Goal: Task Accomplishment & Management: Use online tool/utility

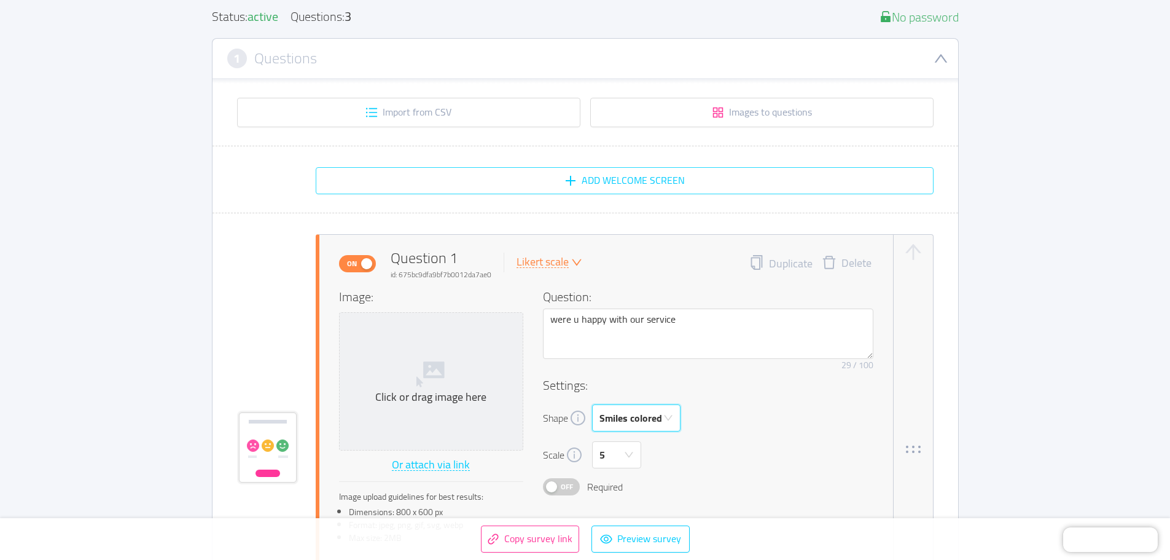
scroll to position [184, 0]
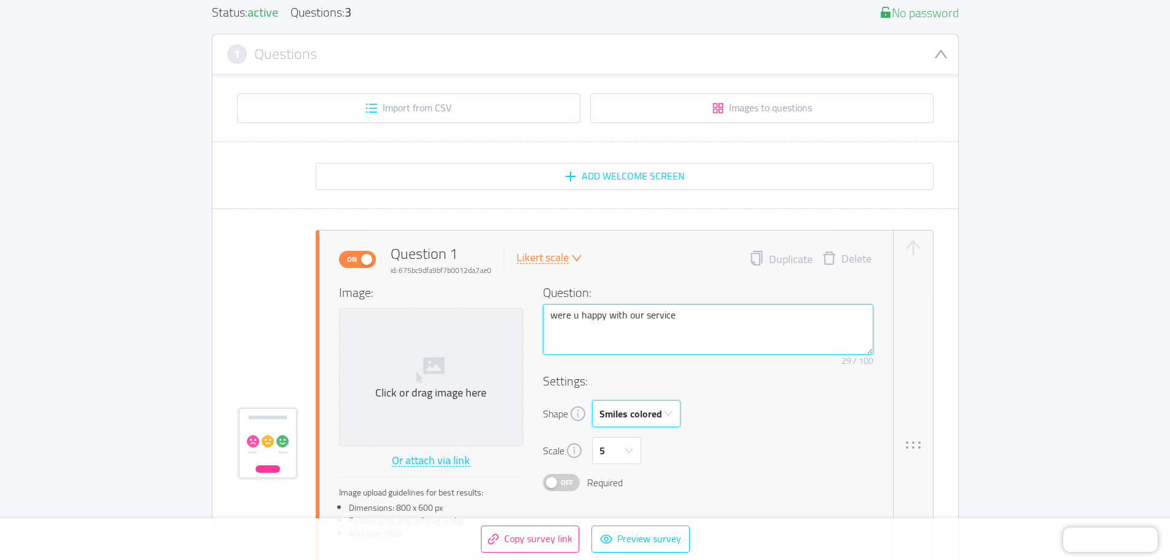
click at [577, 319] on textarea "were u happy with our service" at bounding box center [708, 329] width 330 height 50
paste textarea "Will your dog gently take treats without snatching?"
type textarea "Will your dog gently take treats without snatching?"
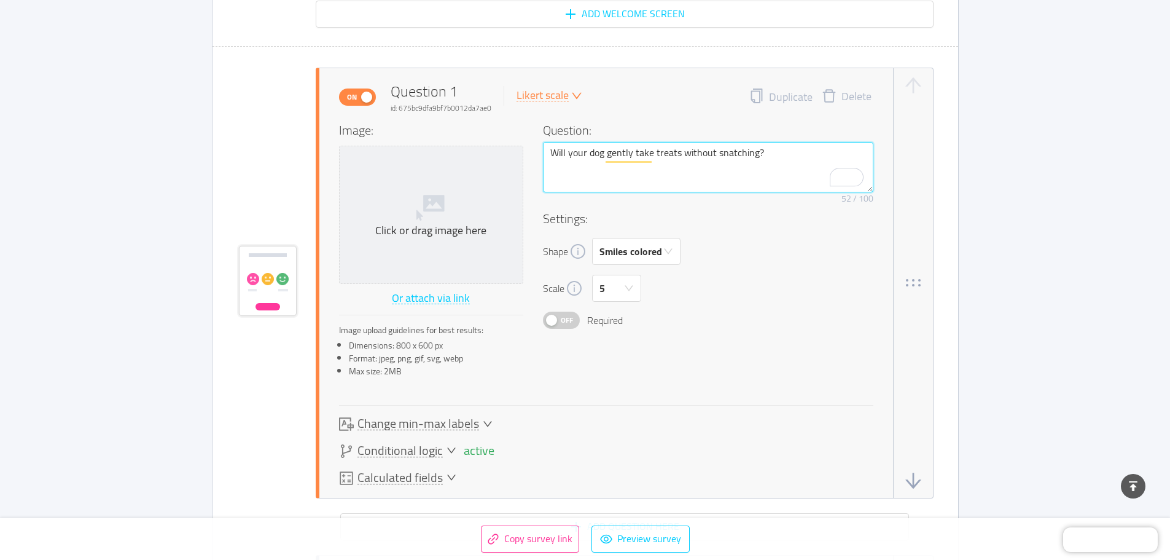
scroll to position [369, 0]
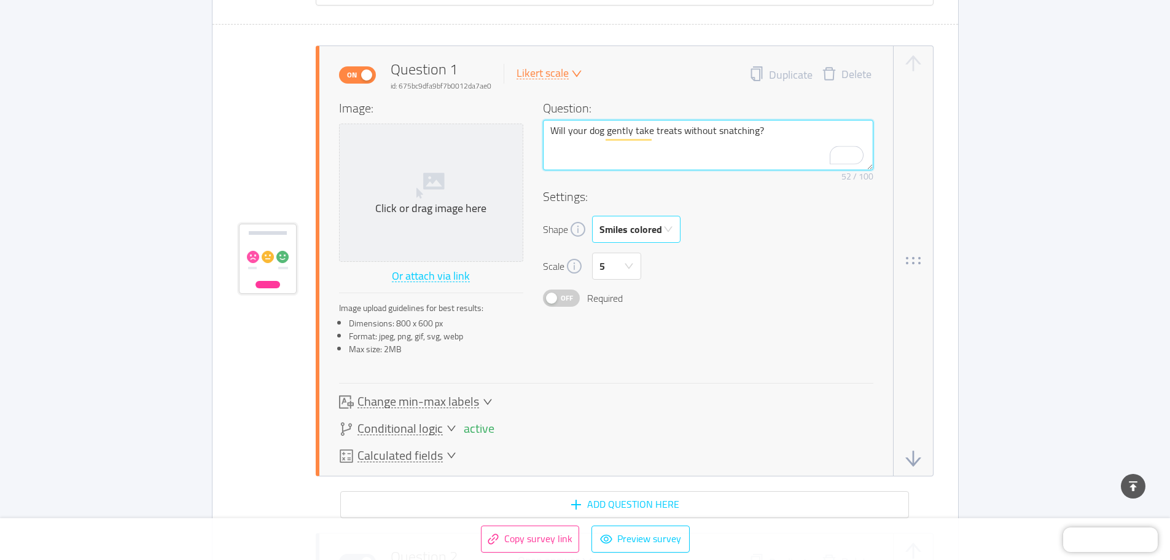
type textarea "Will your dog gently take treats without snatching?"
click at [640, 230] on div "Smiles colored" at bounding box center [630, 229] width 63 height 26
click at [732, 259] on div "Scale 5" at bounding box center [708, 265] width 330 height 27
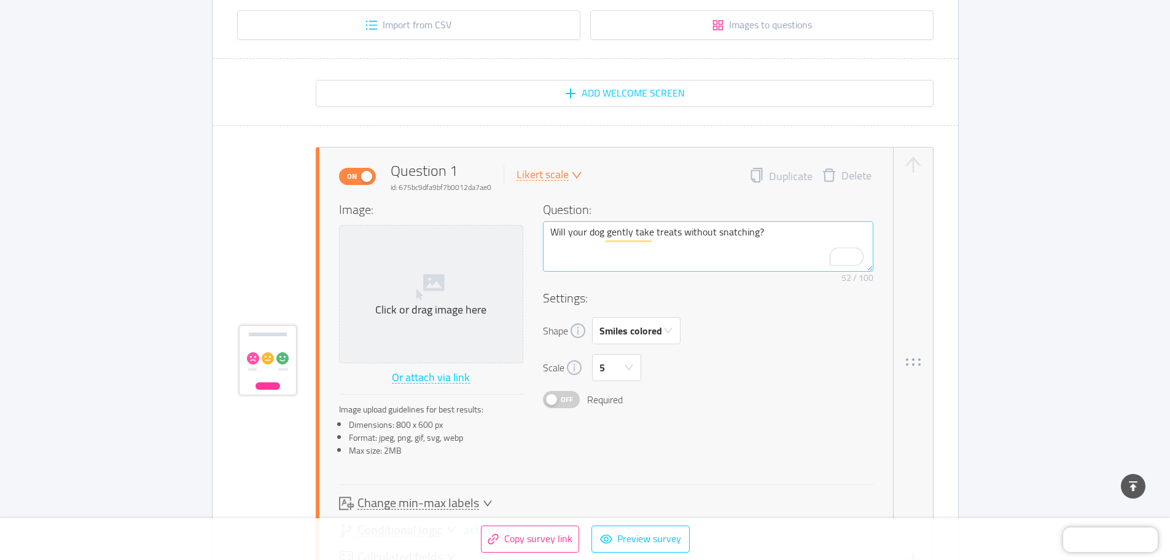
scroll to position [246, 0]
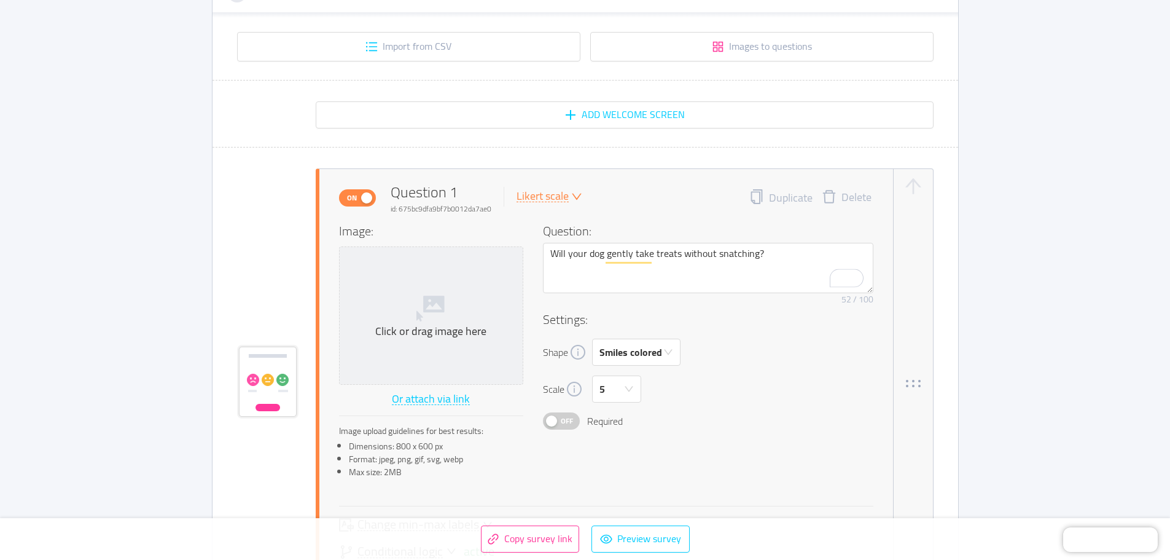
click at [569, 195] on span at bounding box center [576, 196] width 14 height 11
click at [570, 214] on li "Swipe reply" at bounding box center [559, 217] width 89 height 20
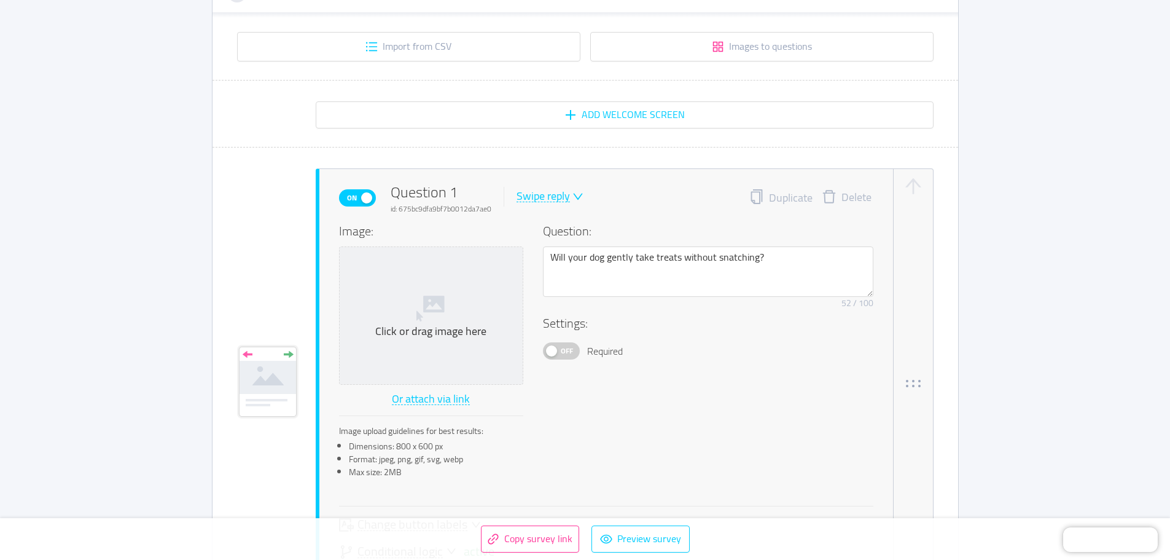
click at [564, 351] on span "Off" at bounding box center [566, 351] width 17 height 16
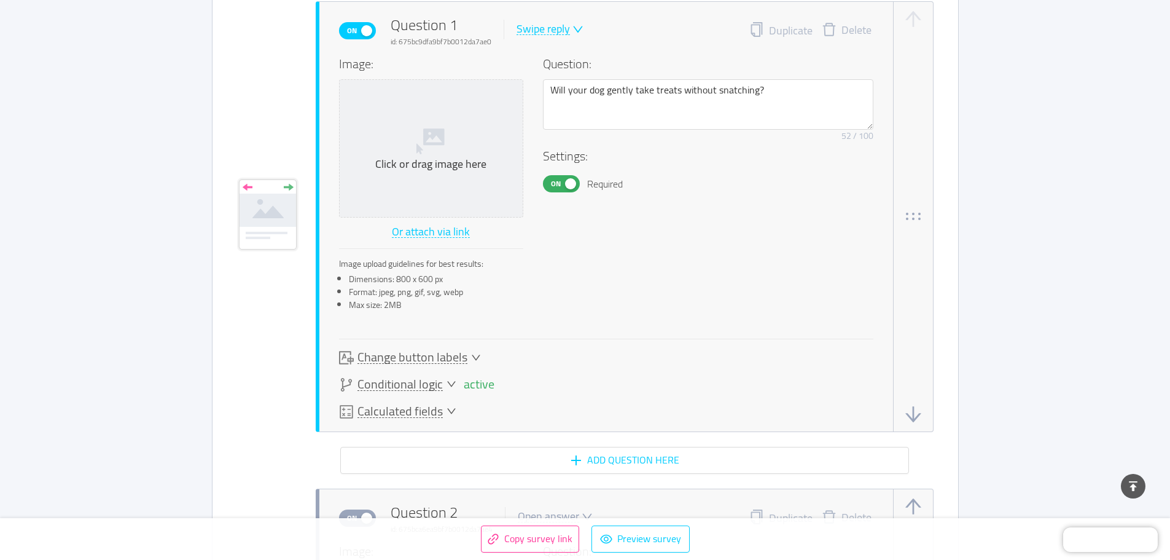
scroll to position [430, 0]
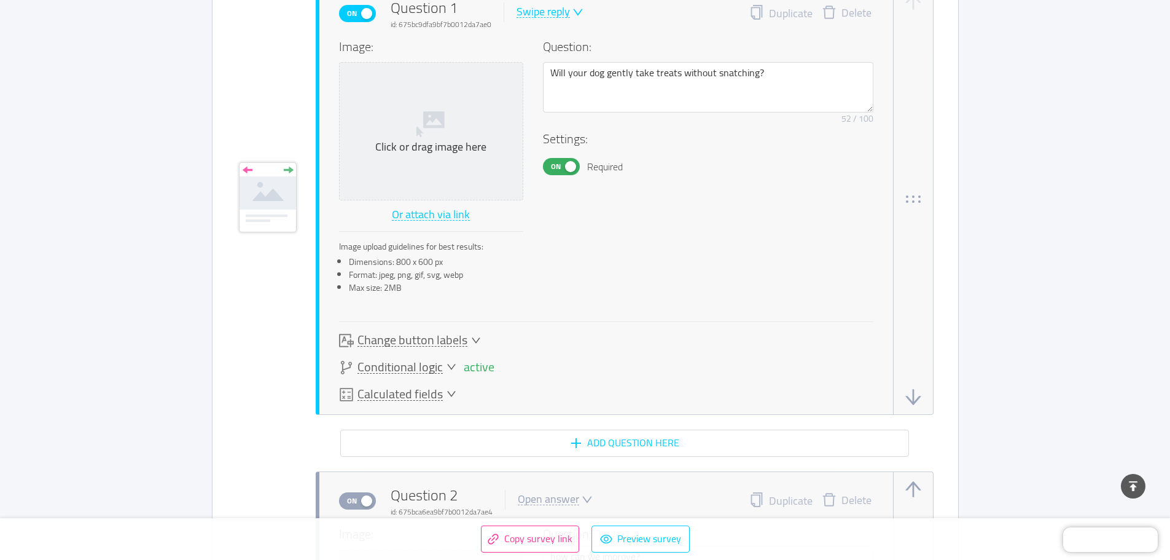
click at [431, 340] on span "Change button labels" at bounding box center [412, 340] width 110 height 13
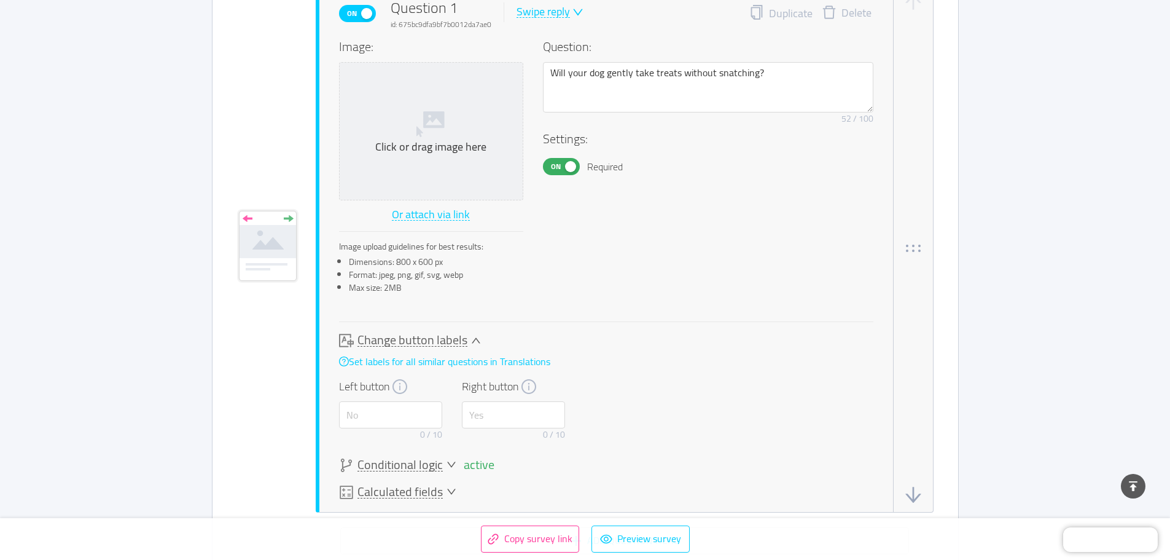
scroll to position [478, 0]
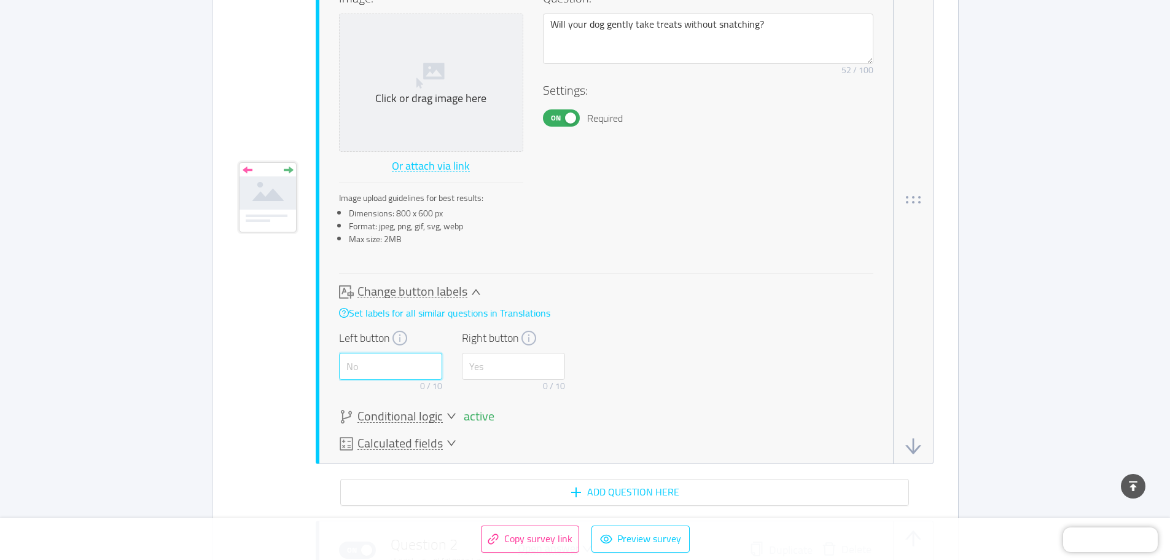
click at [373, 373] on input "text" at bounding box center [390, 366] width 103 height 27
click at [424, 417] on span "Conditional logic" at bounding box center [399, 416] width 85 height 13
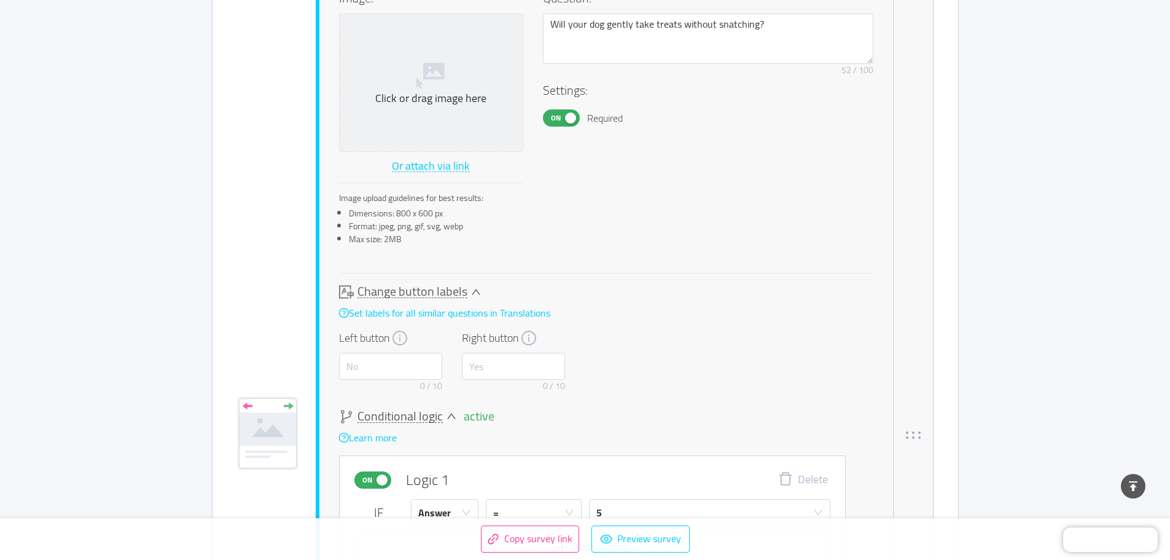
click at [424, 417] on span "Conditional logic" at bounding box center [399, 416] width 85 height 13
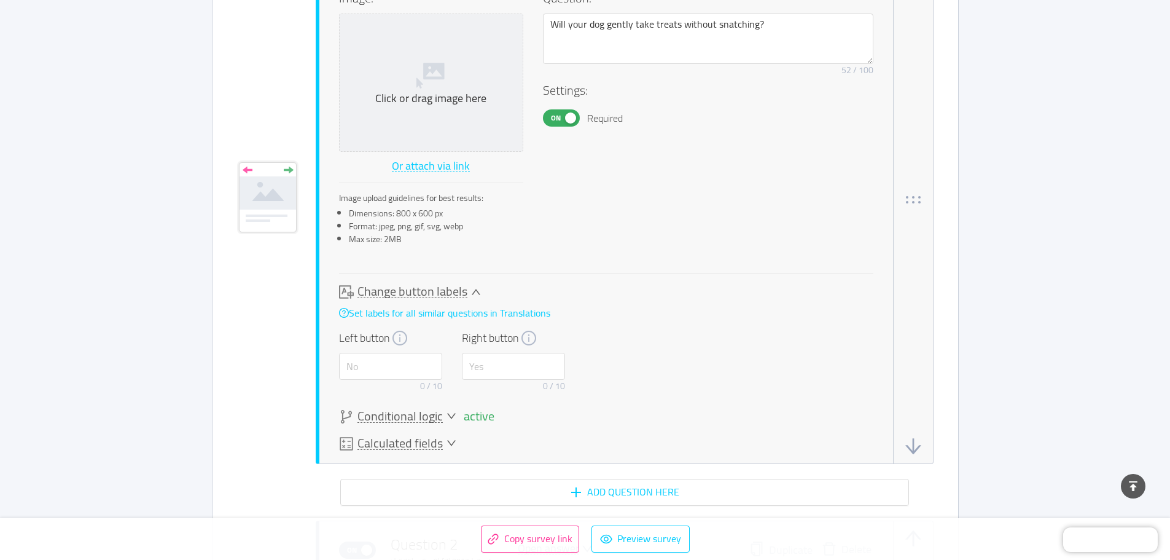
click at [426, 420] on span "Conditional logic" at bounding box center [399, 416] width 85 height 13
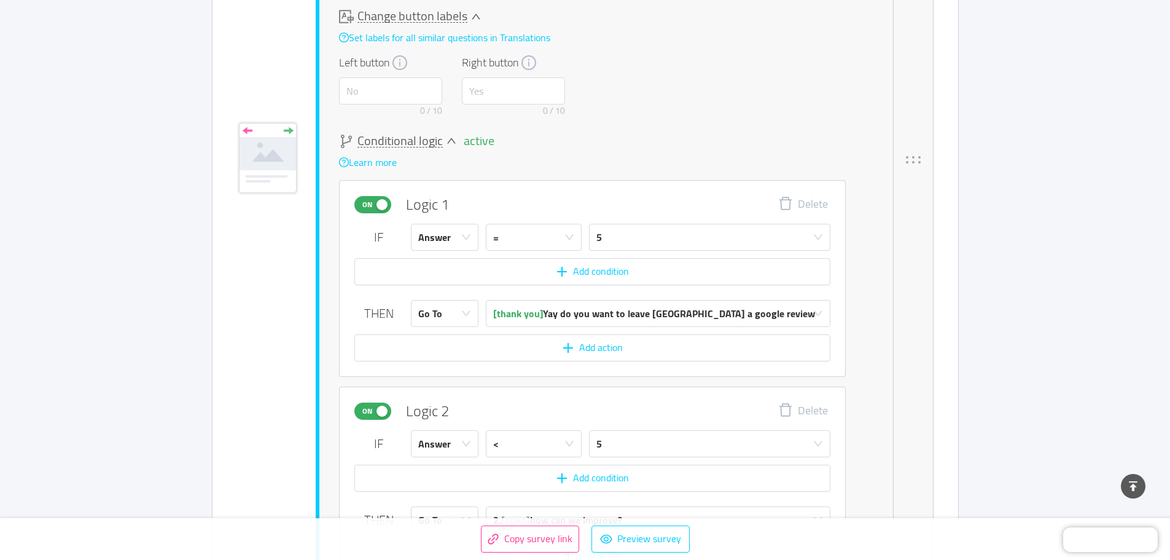
scroll to position [776, 0]
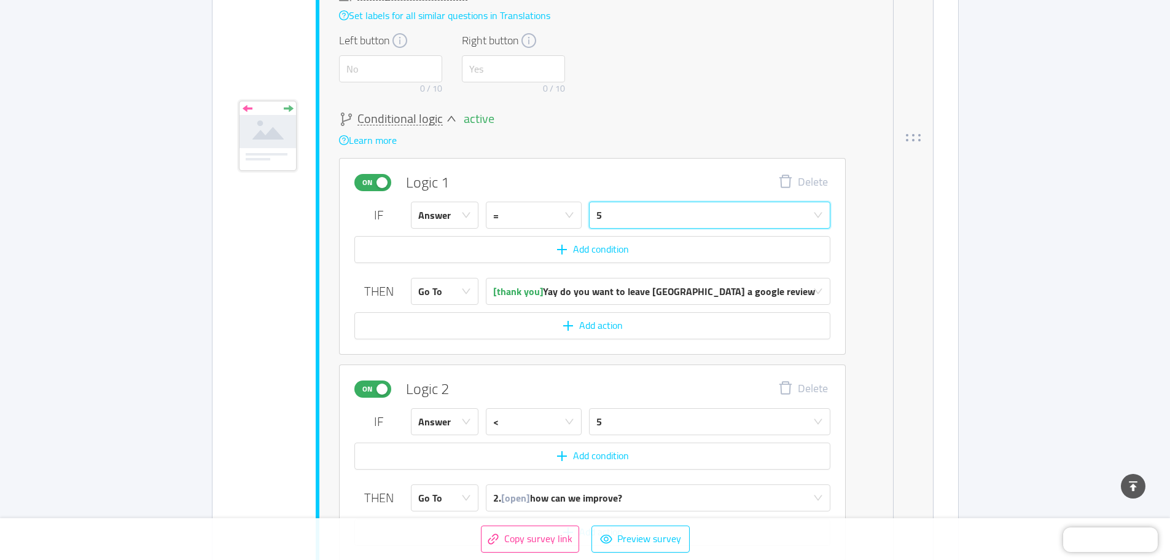
click at [619, 217] on div "5" at bounding box center [705, 215] width 219 height 26
click at [615, 241] on li "Yes" at bounding box center [667, 243] width 156 height 20
click at [584, 251] on button "Add condition" at bounding box center [592, 249] width 476 height 27
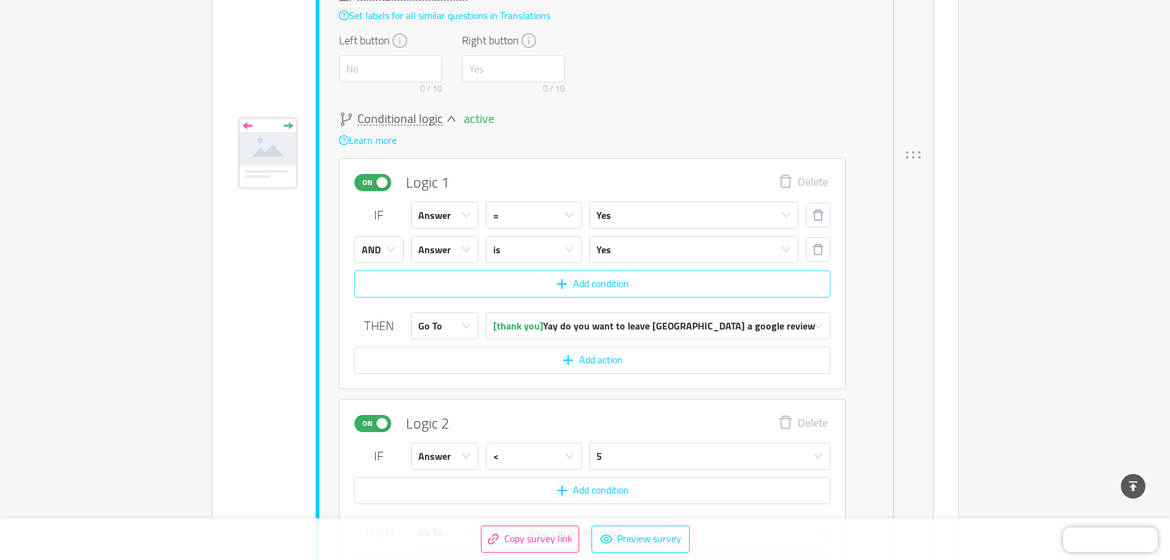
scroll to position [793, 0]
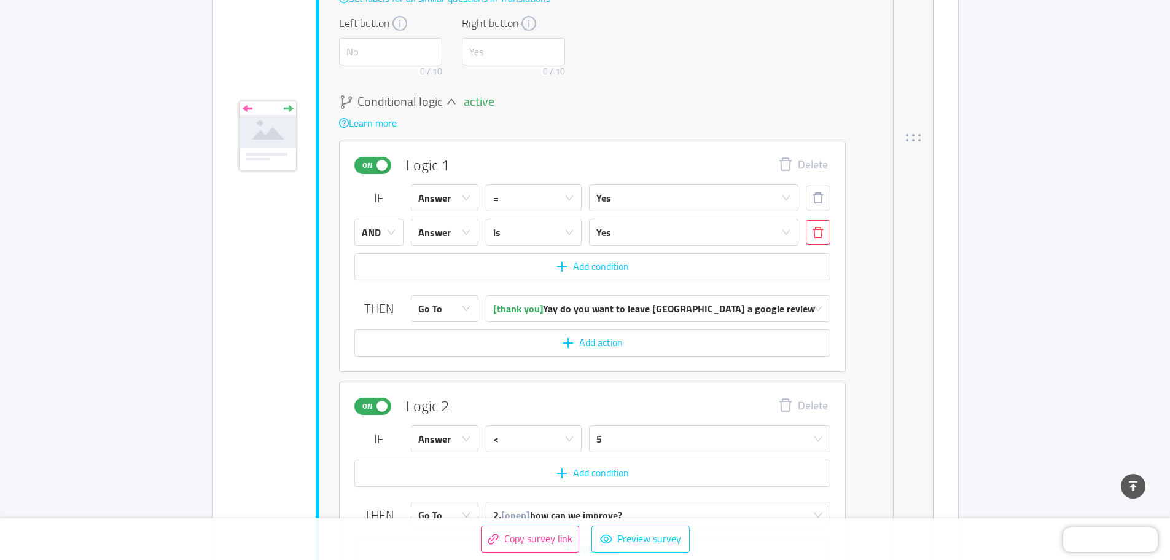
click at [806, 230] on button "button" at bounding box center [818, 232] width 25 height 25
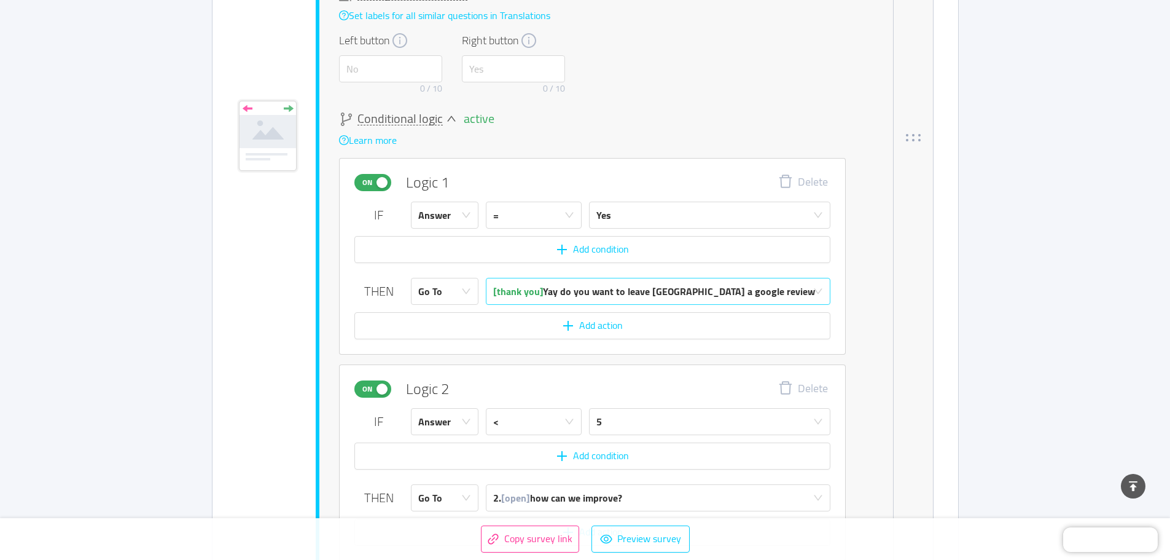
click at [541, 288] on span "[thank you]" at bounding box center [518, 291] width 50 height 18
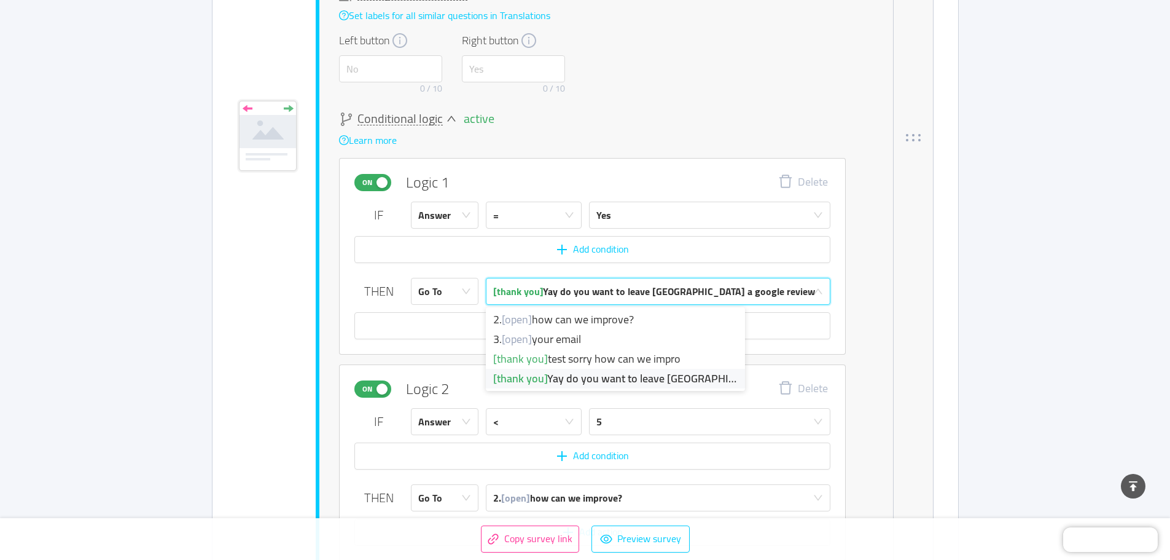
click at [642, 273] on div "IF Answer = Yes Add condition THEN Go To [thank you] Yay do you want to leave […" at bounding box center [592, 270] width 476 height 138
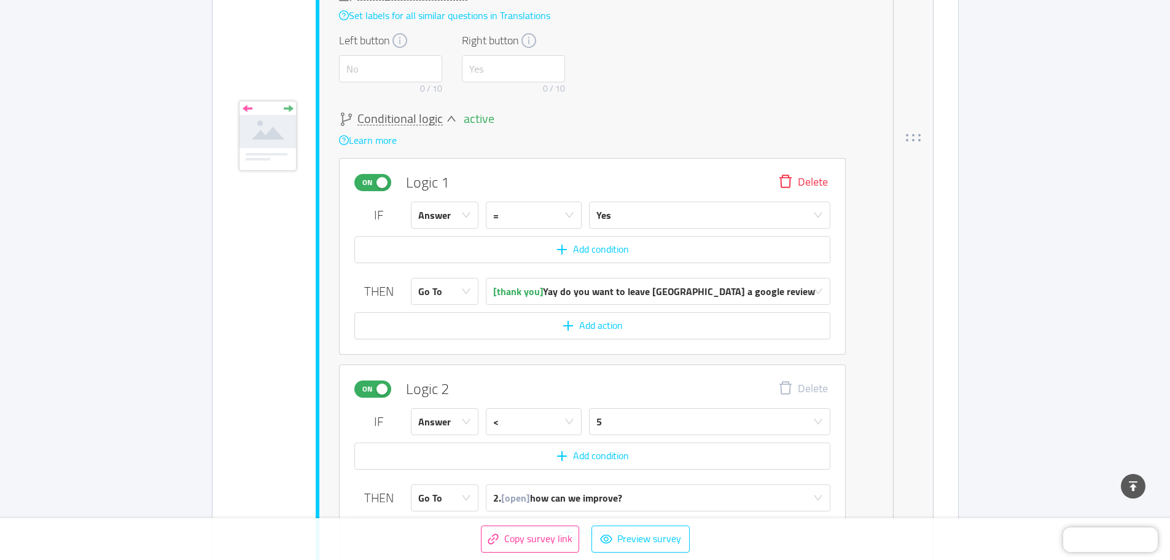
click at [768, 182] on button "Delete" at bounding box center [802, 182] width 69 height 18
click at [778, 146] on button "Delete" at bounding box center [772, 145] width 47 height 20
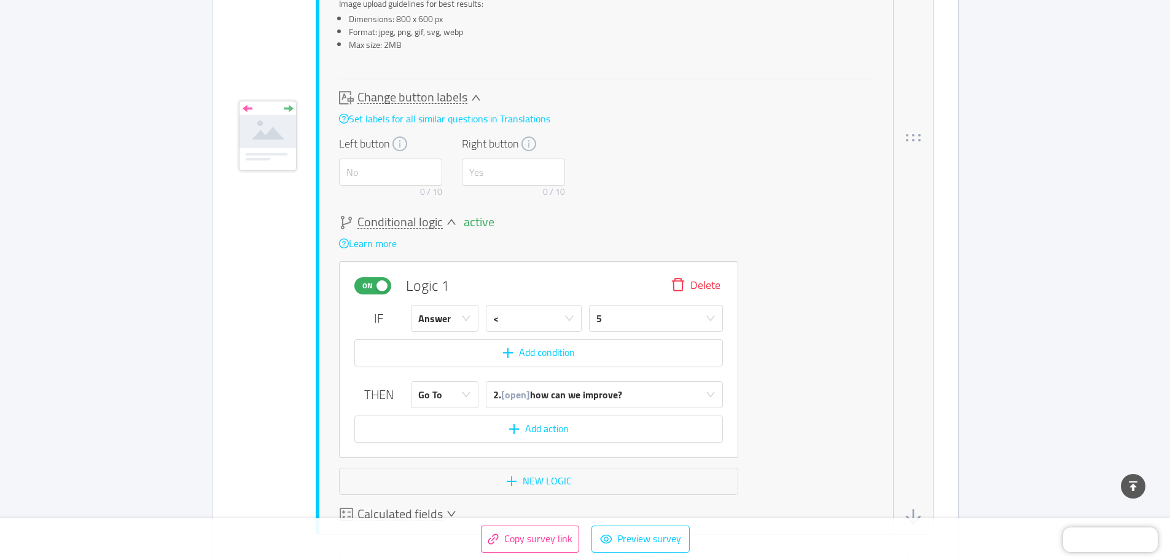
click at [695, 283] on button "Delete" at bounding box center [695, 285] width 69 height 18
click at [742, 243] on button "Delete" at bounding box center [750, 248] width 47 height 20
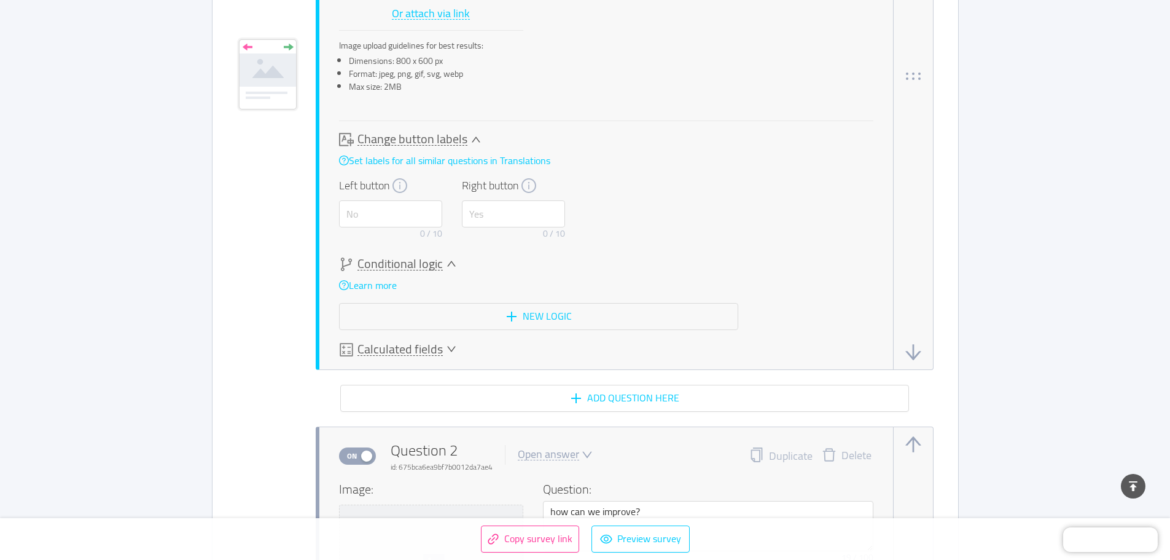
click at [424, 345] on span "Calculated fields" at bounding box center [399, 349] width 85 height 13
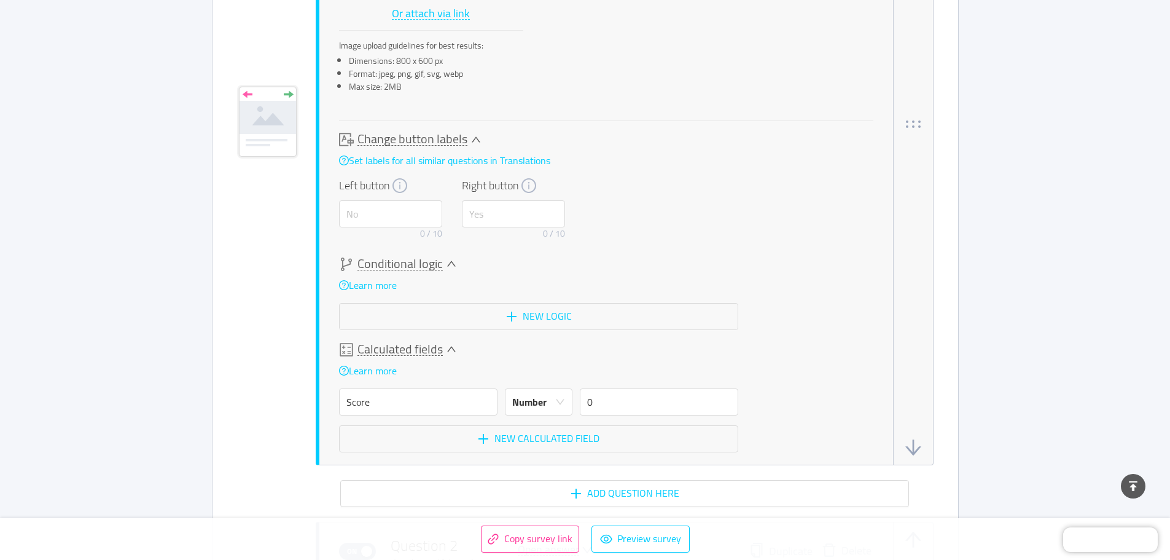
scroll to position [678, 0]
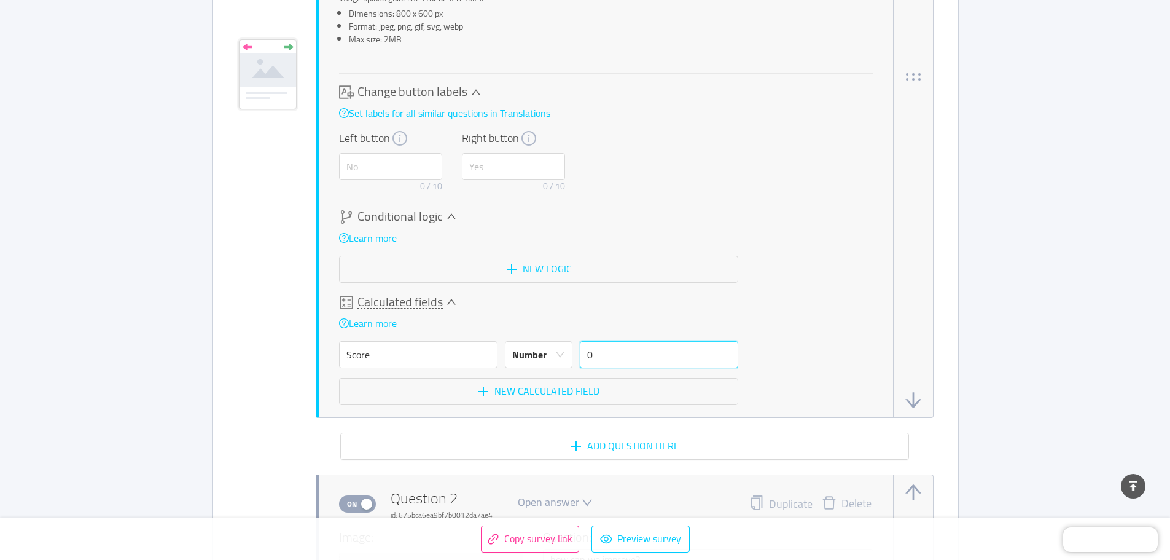
click at [607, 349] on input "0" at bounding box center [659, 354] width 158 height 27
type input "1"
click at [488, 354] on input "Score" at bounding box center [418, 354] width 158 height 27
click at [541, 357] on div "Number" at bounding box center [529, 355] width 34 height 26
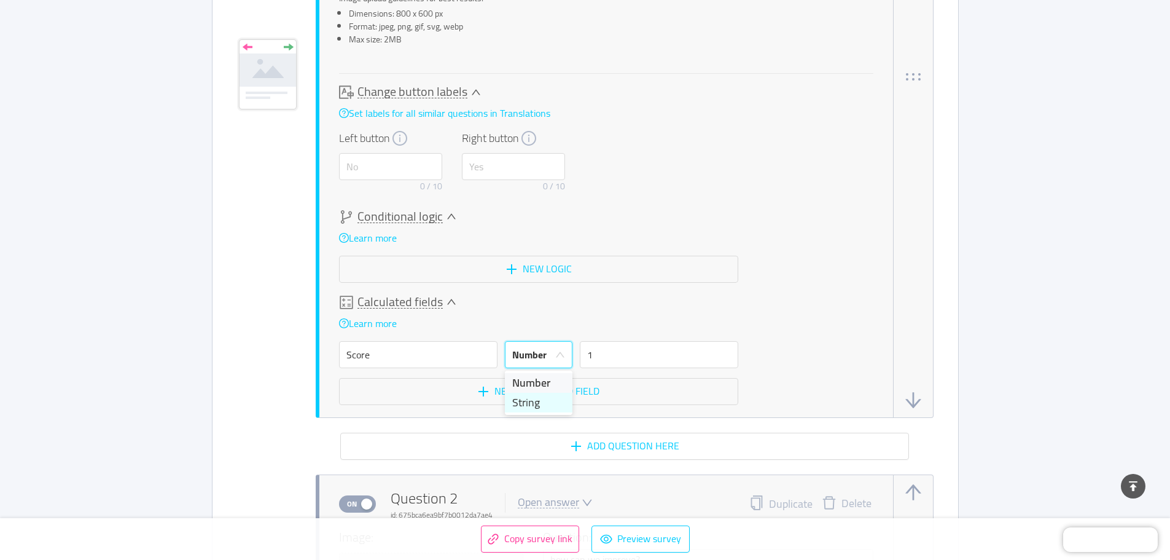
click at [529, 397] on li "String" at bounding box center [539, 402] width 68 height 20
click at [441, 358] on input "Score" at bounding box center [418, 354] width 158 height 27
click at [440, 357] on input "Score" at bounding box center [418, 354] width 158 height 27
click at [554, 394] on button "New calculated field" at bounding box center [538, 391] width 399 height 27
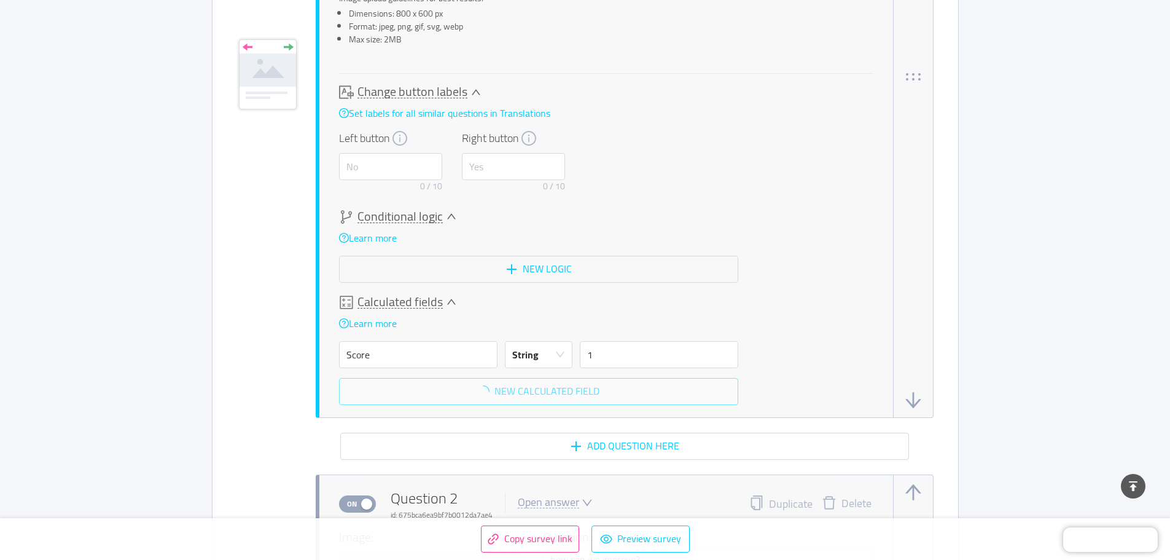
scroll to position [697, 0]
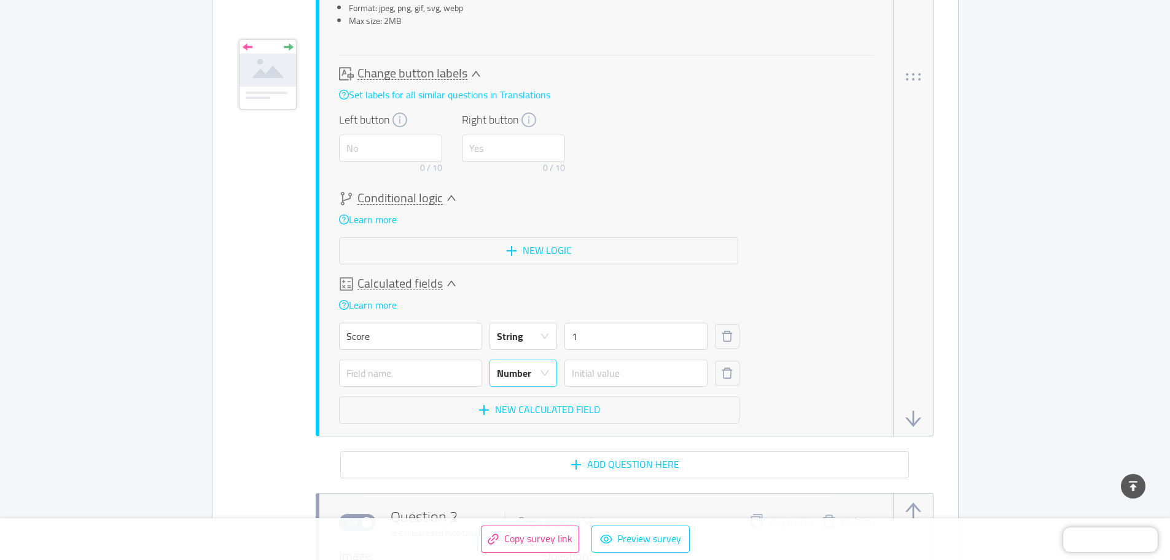
click at [537, 376] on div "Number" at bounding box center [519, 373] width 45 height 26
click at [542, 369] on icon "icon: down" at bounding box center [545, 373] width 10 height 10
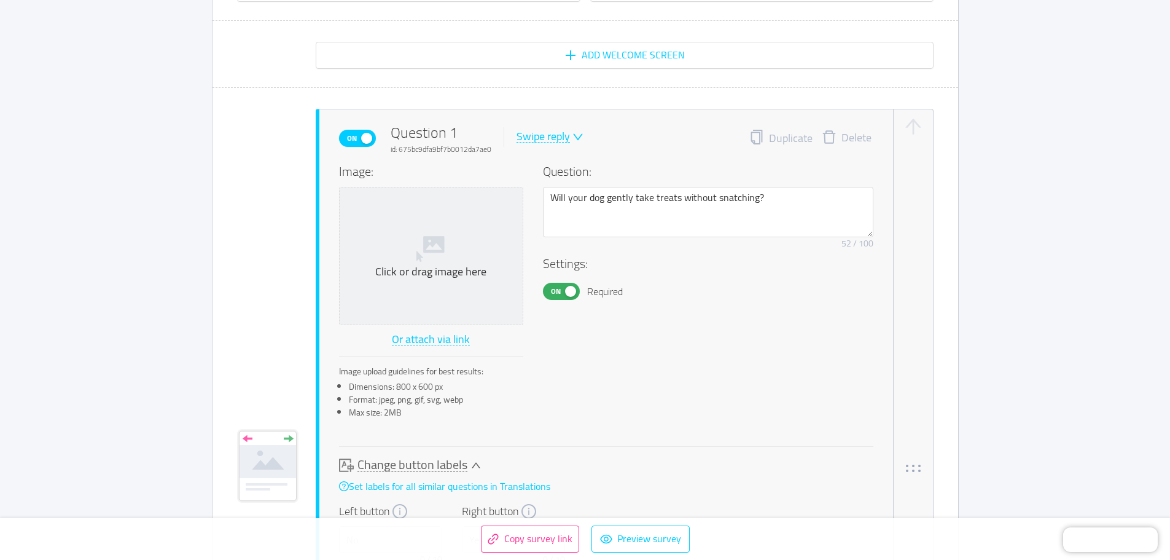
scroll to position [389, 0]
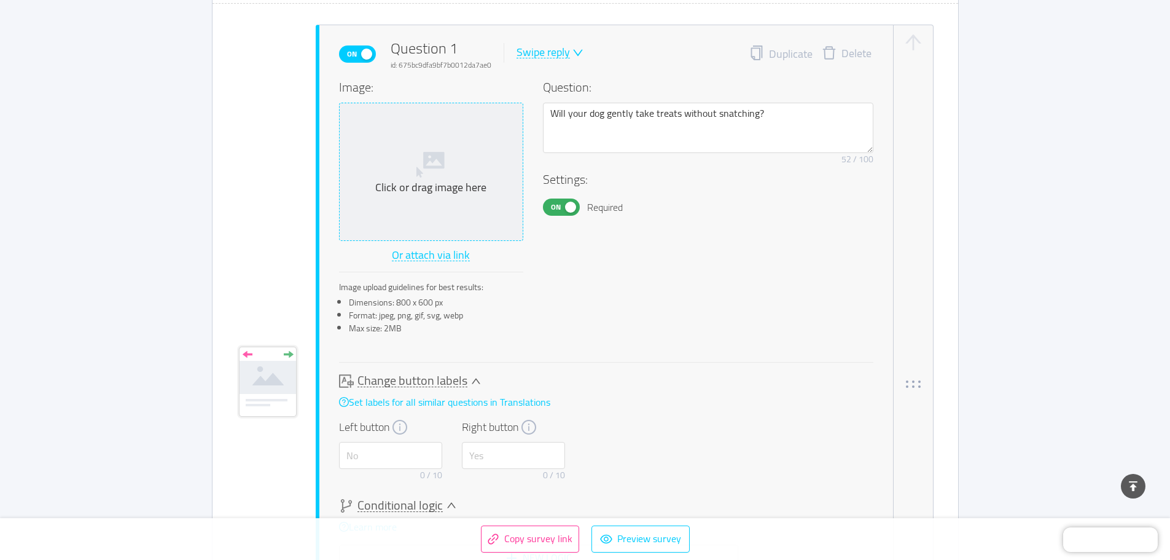
click at [455, 201] on span "Click or drag image here" at bounding box center [431, 171] width 183 height 137
click at [450, 189] on div "Click or drag image here" at bounding box center [431, 188] width 173 height 14
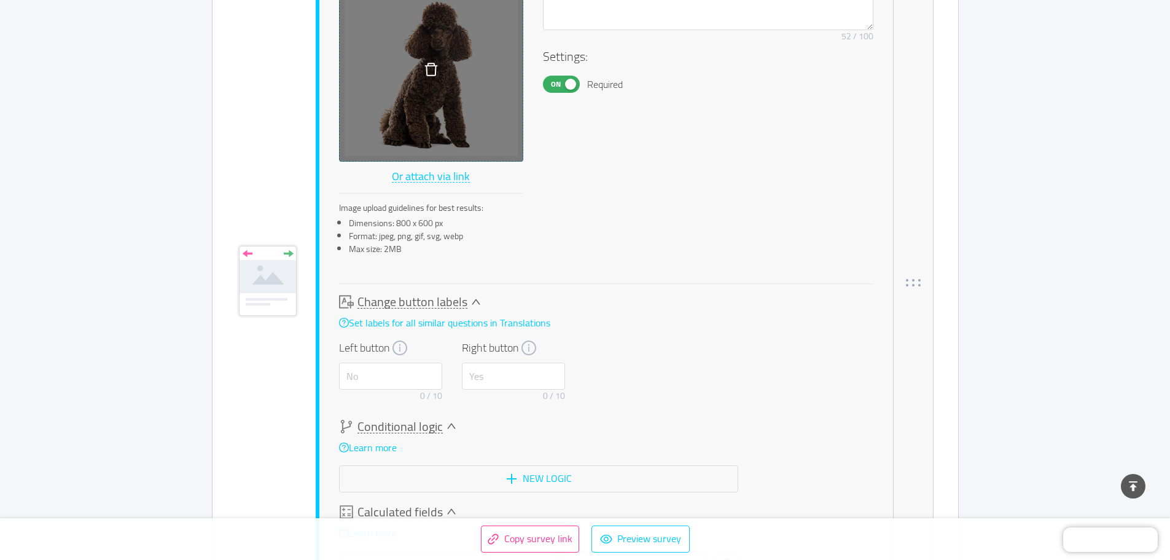
scroll to position [574, 0]
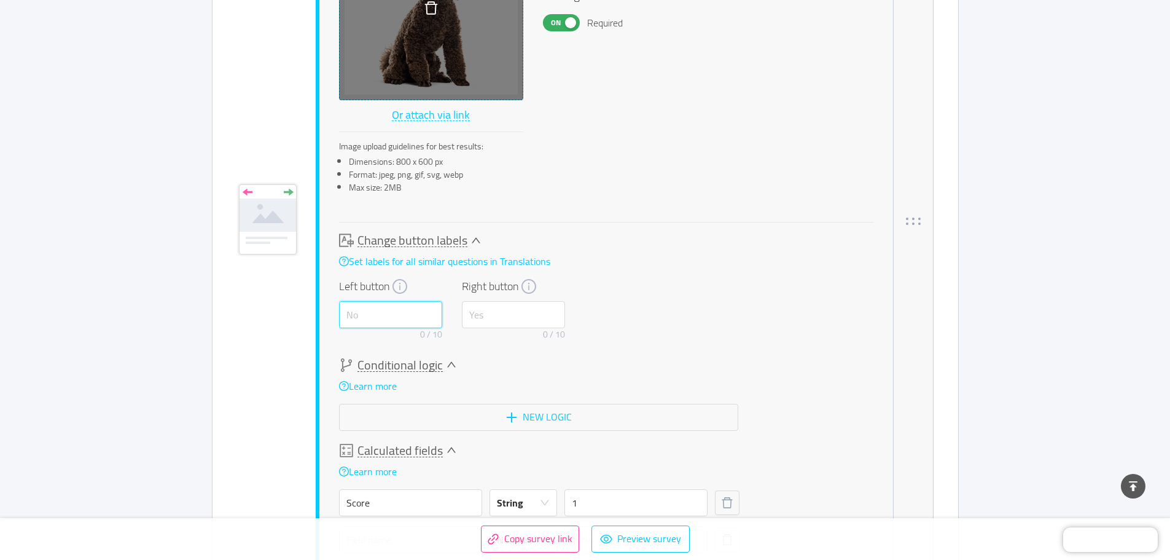
click at [427, 318] on input "text" at bounding box center [390, 314] width 103 height 27
type input "No"
type input "Yes"
click at [531, 416] on button "New logic" at bounding box center [538, 417] width 399 height 27
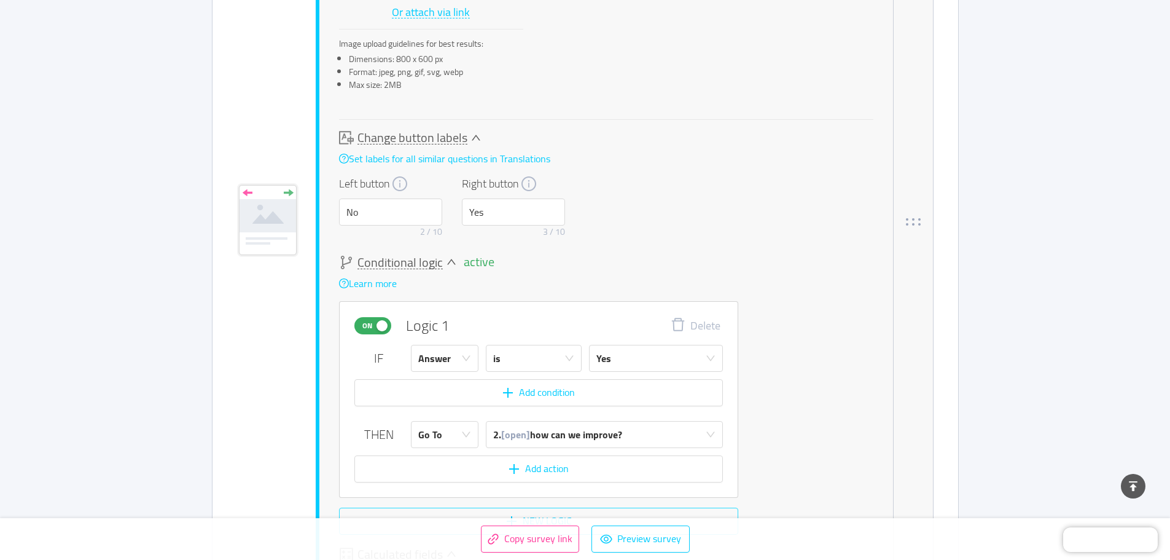
scroll to position [677, 0]
click at [523, 433] on span "[open]" at bounding box center [515, 433] width 29 height 18
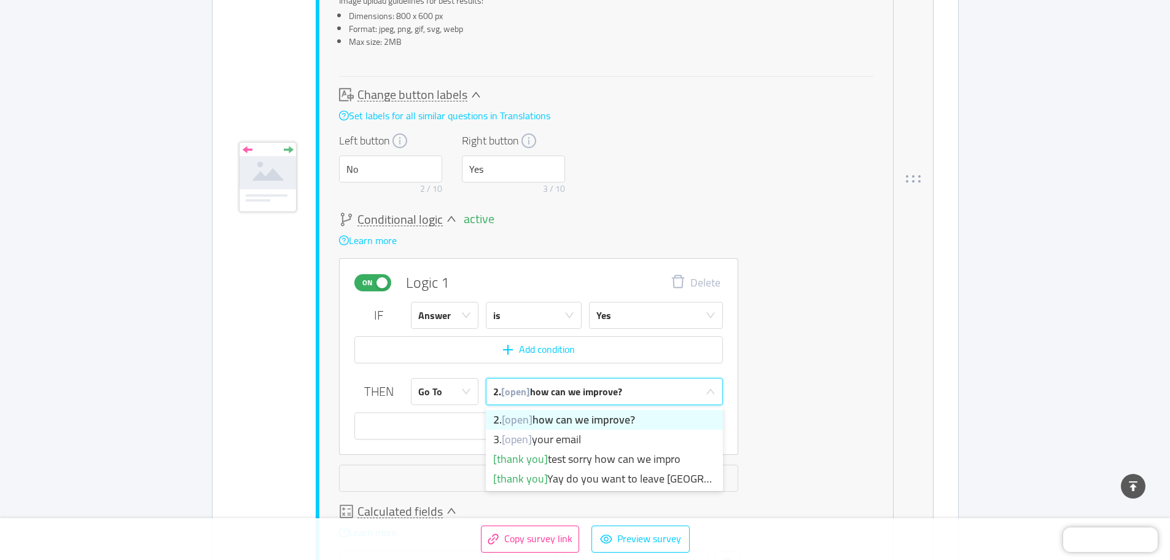
scroll to position [738, 0]
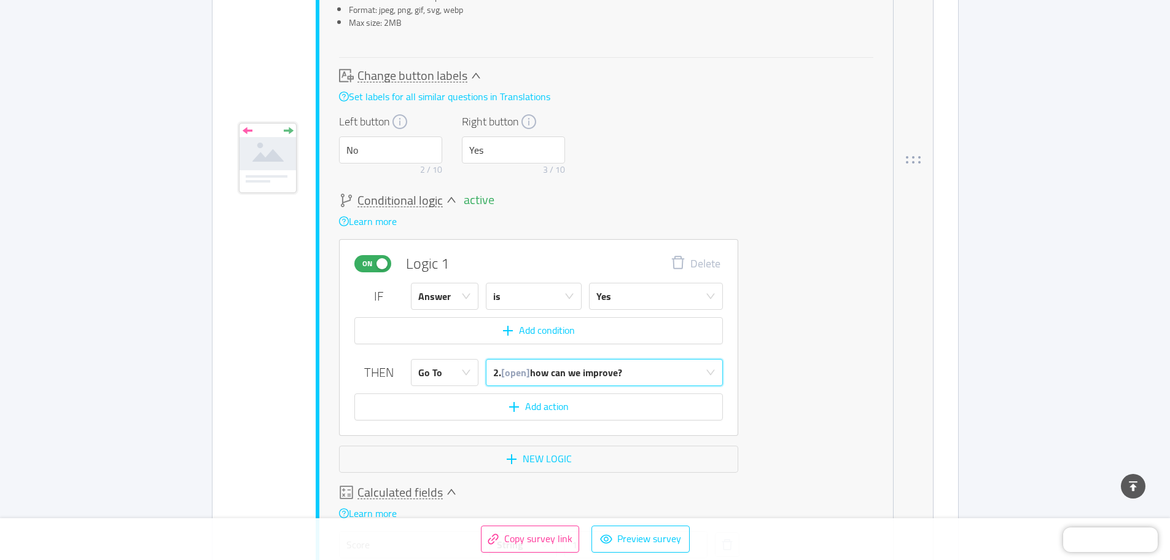
click at [674, 345] on div "IF Answer is Yes Add condition THEN Go To 2. [open] how can we improve? Add act…" at bounding box center [538, 352] width 369 height 138
click at [697, 262] on button "Delete" at bounding box center [695, 263] width 69 height 18
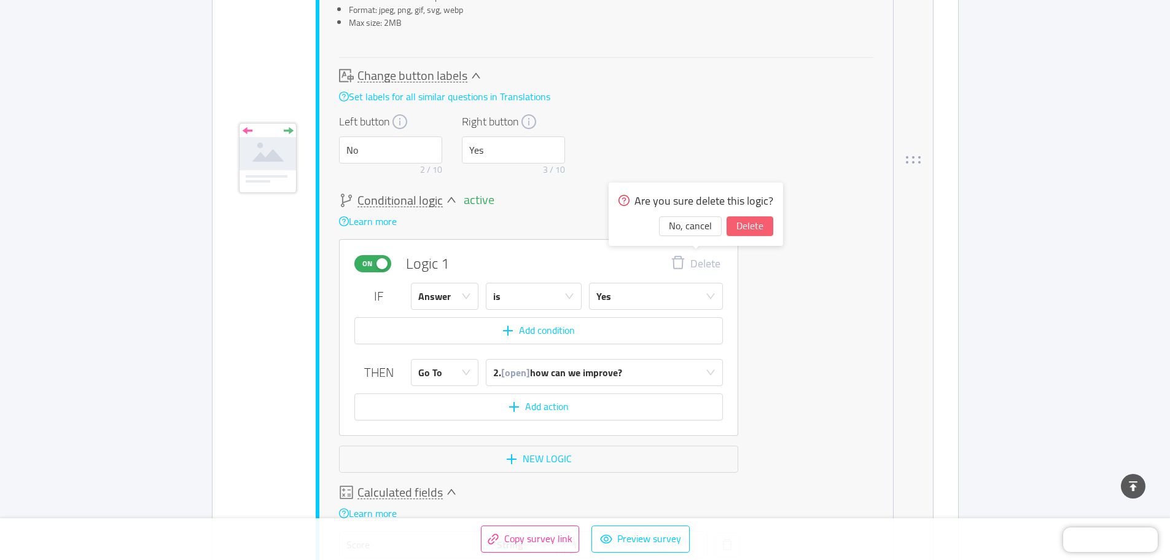
click at [743, 228] on button "Delete" at bounding box center [750, 226] width 47 height 20
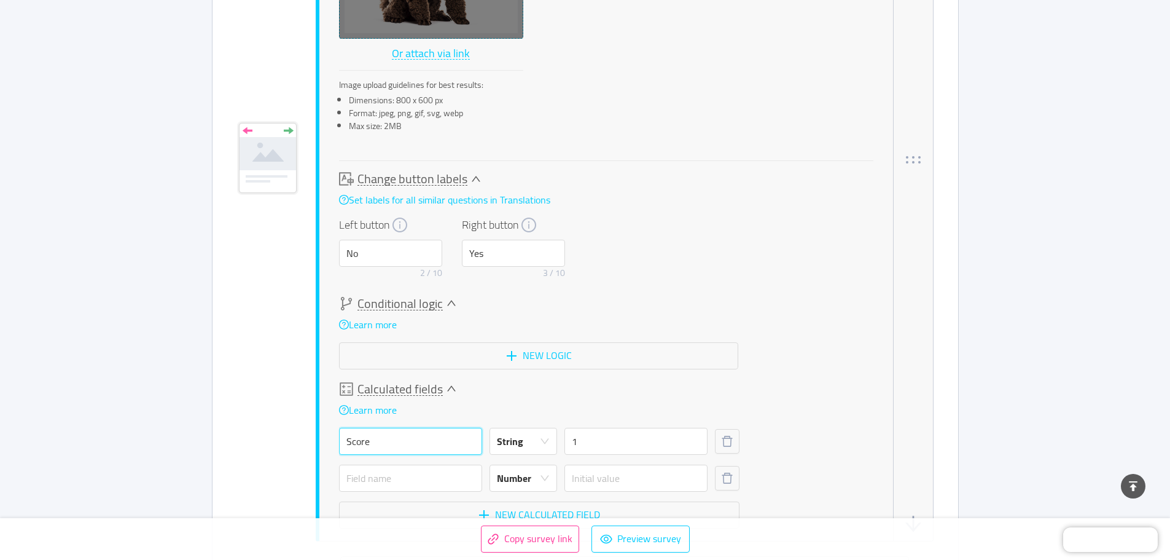
click at [392, 440] on input "Score" at bounding box center [410, 440] width 143 height 27
click at [531, 447] on div "String" at bounding box center [519, 441] width 45 height 26
click at [528, 467] on li "Number" at bounding box center [523, 469] width 68 height 20
click at [436, 439] on input "Score" at bounding box center [410, 440] width 143 height 27
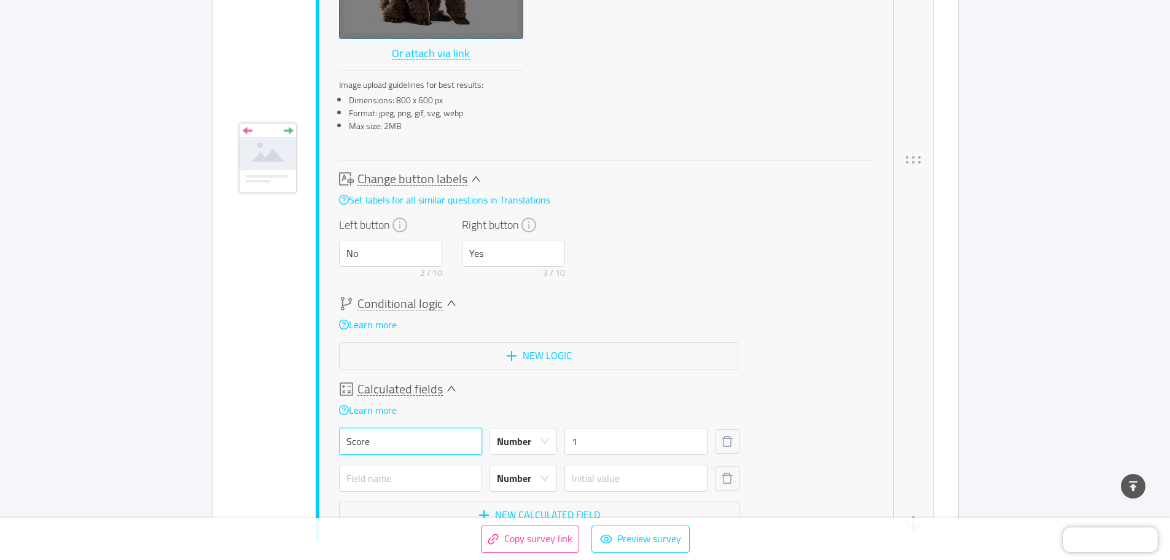
click at [436, 439] on input "Score" at bounding box center [410, 440] width 143 height 27
type input "Yes"
click at [427, 475] on input "text" at bounding box center [410, 477] width 143 height 27
type input "No"
click at [630, 485] on input "text" at bounding box center [635, 477] width 143 height 27
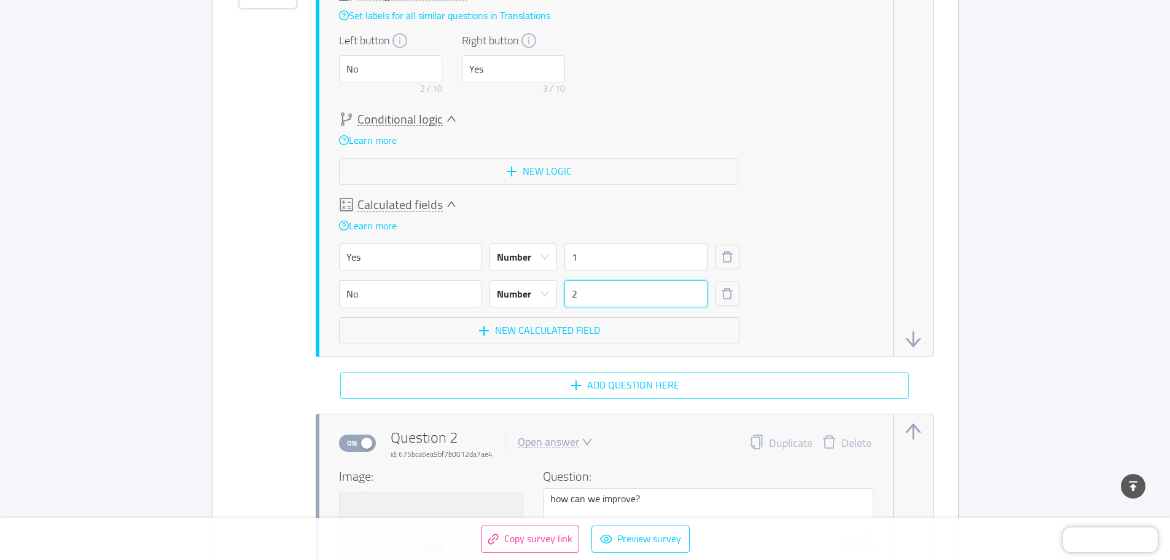
scroll to position [881, 0]
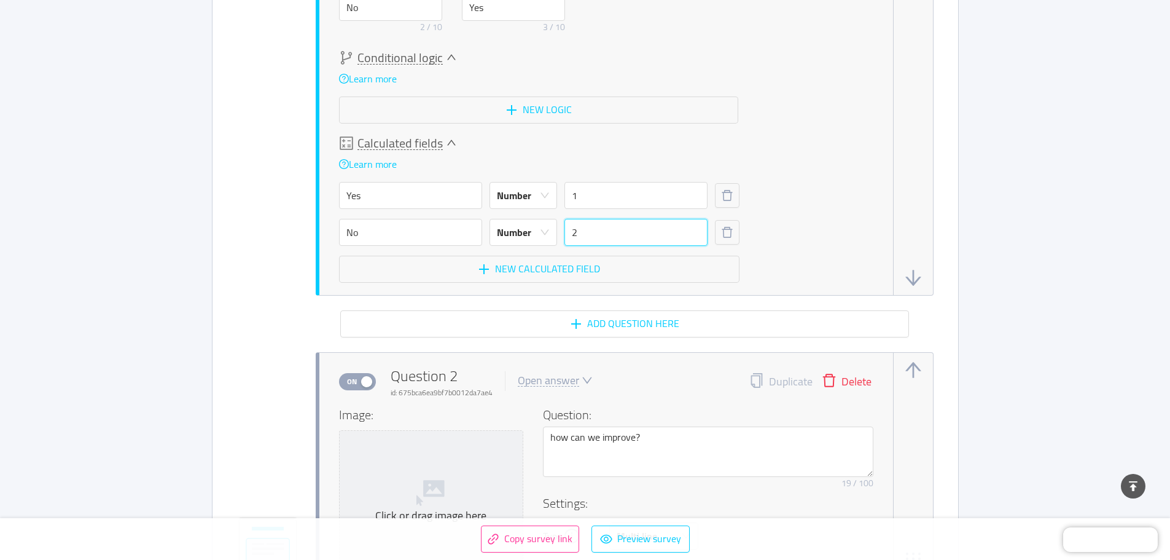
type input "2"
click at [866, 380] on button "Delete" at bounding box center [847, 381] width 68 height 17
click at [862, 379] on button "Delete" at bounding box center [847, 381] width 68 height 17
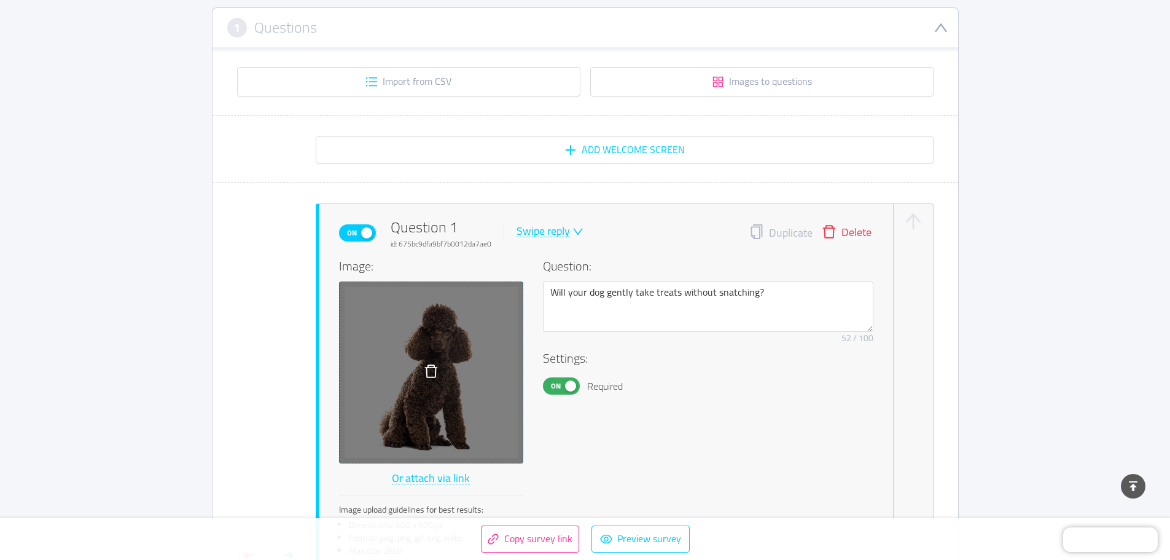
scroll to position [205, 0]
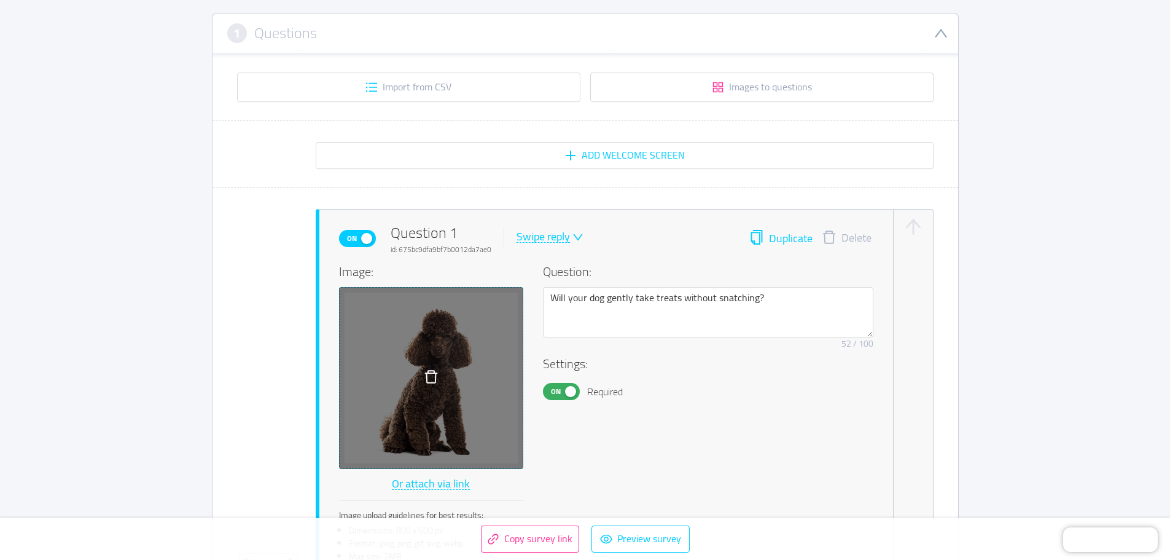
click at [794, 238] on button "Duplicate" at bounding box center [780, 238] width 63 height 17
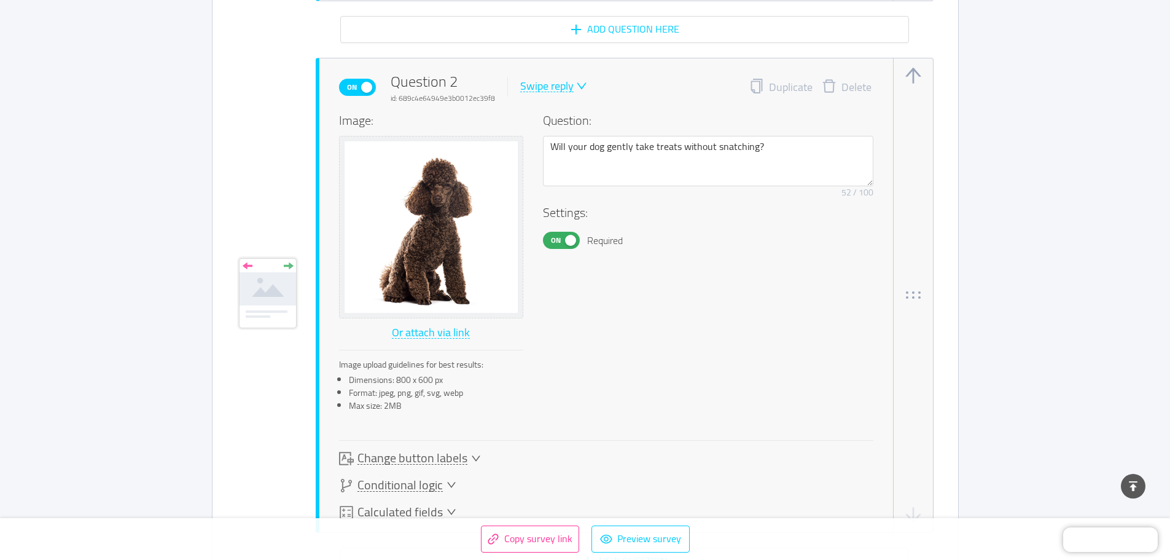
scroll to position [1190, 0]
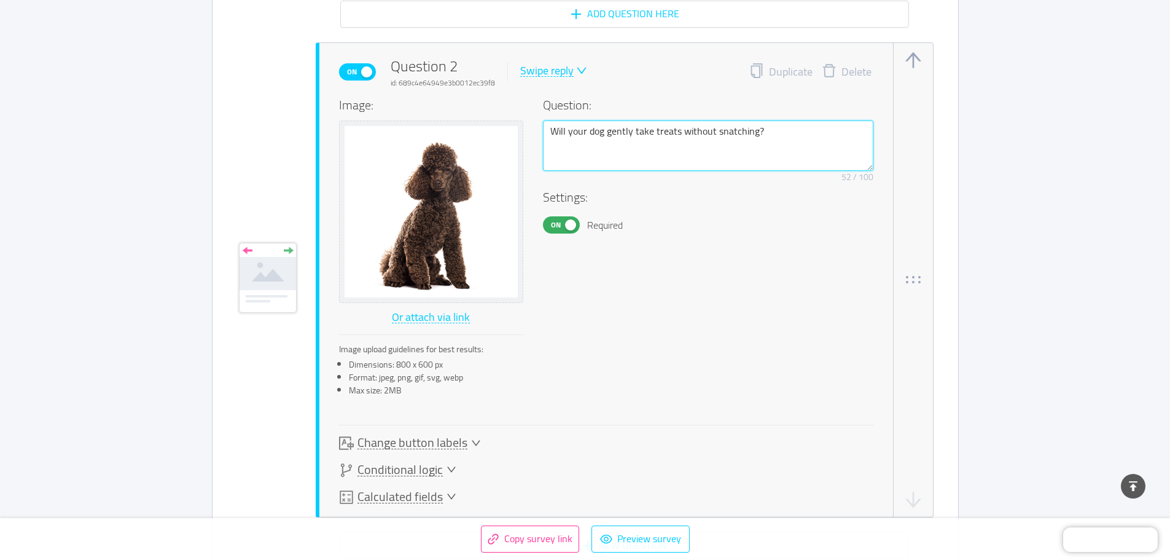
click at [565, 135] on textarea "Will your dog gently take treats without snatching?" at bounding box center [708, 145] width 330 height 50
paste textarea "1. Does your dog remain calm and comfortable in public places like cafes or cli…"
type textarea "1. Does your dog remain calm and comfortable in public places like cafes or cli…"
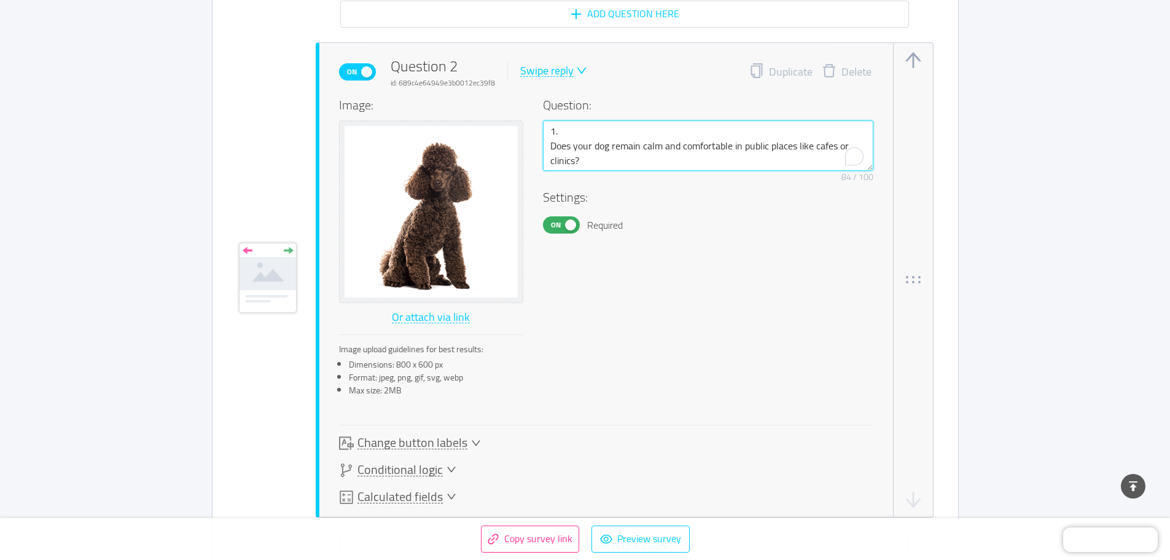
click at [565, 134] on textarea "1. Does your dog remain calm and comfortable in public places like cafes or cli…" at bounding box center [708, 145] width 330 height 50
type textarea "1 Does your dog remain calm and comfortable in public places like cafes or clin…"
type textarea "Does your dog remain calm and comfortable in public places like cafes or clinic…"
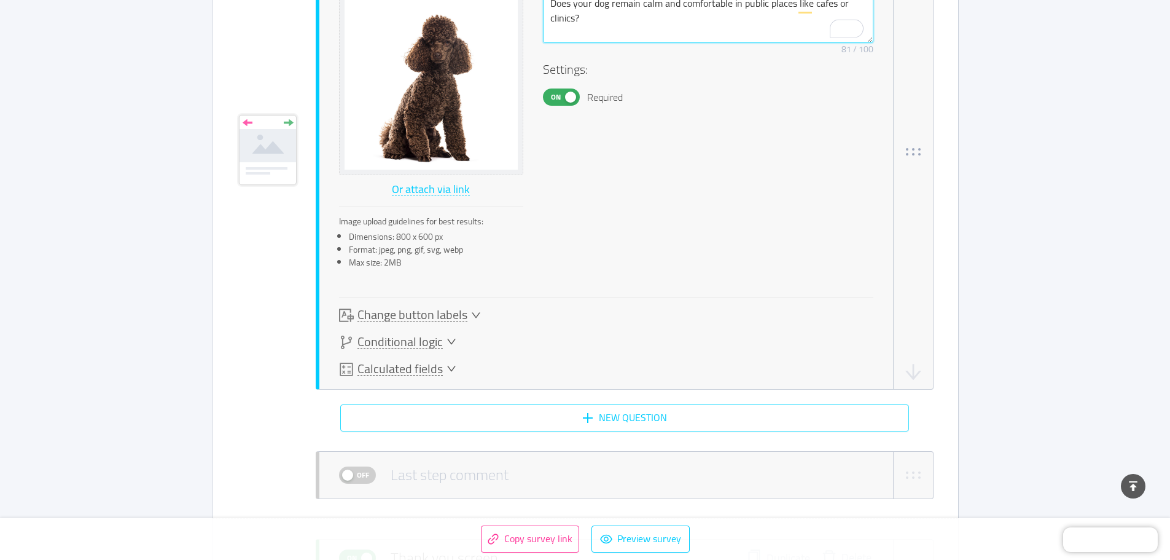
scroll to position [1375, 0]
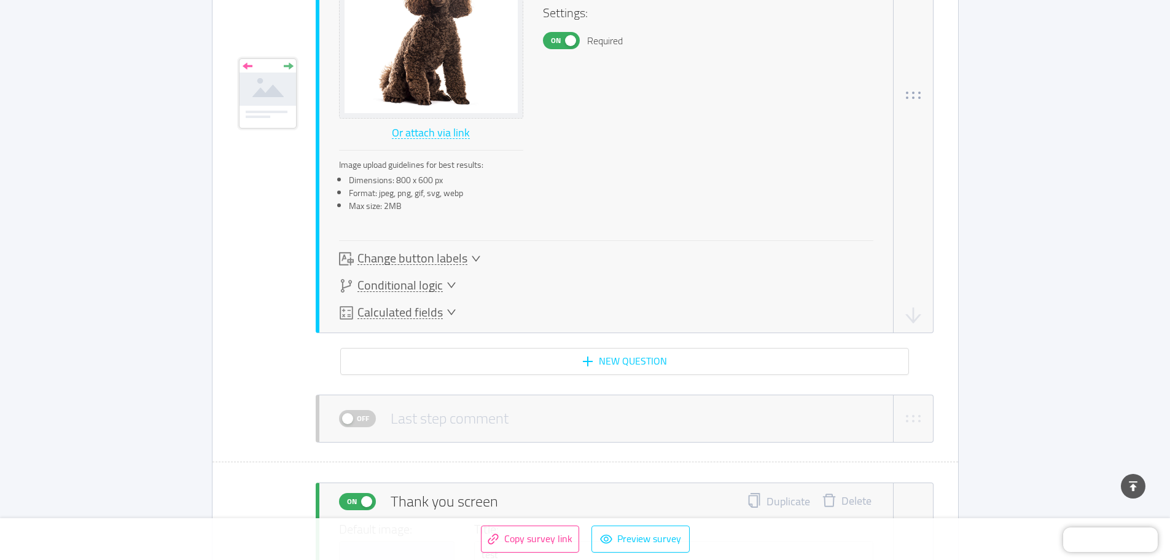
type textarea "Does your dog remain calm and comfortable in public places like cafes or clinic…"
click at [460, 257] on span "Change button labels" at bounding box center [412, 258] width 110 height 13
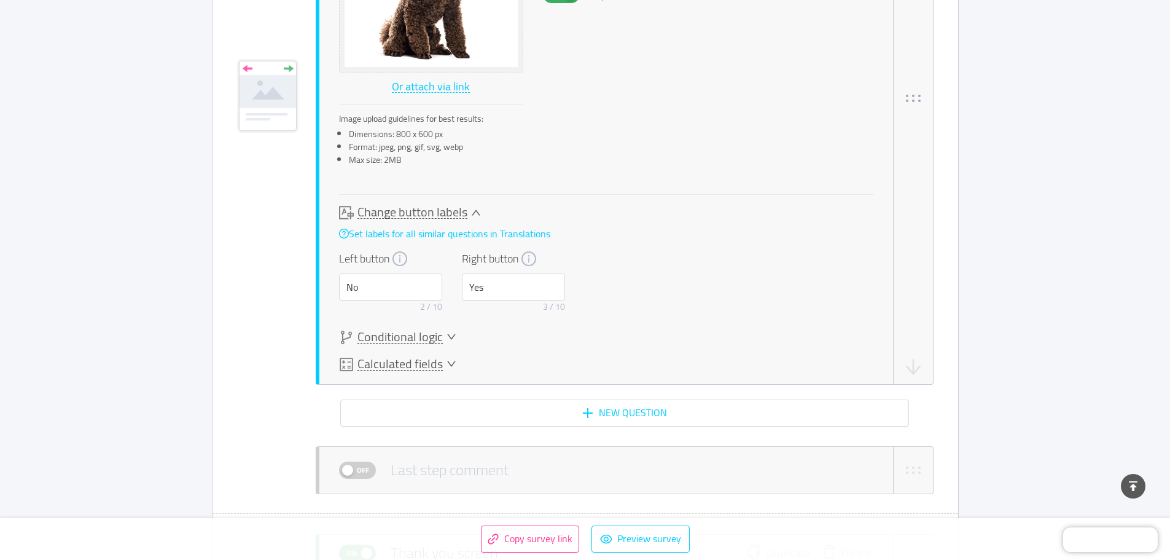
scroll to position [1423, 0]
click at [466, 213] on div "Change button labels" at bounding box center [452, 210] width 226 height 15
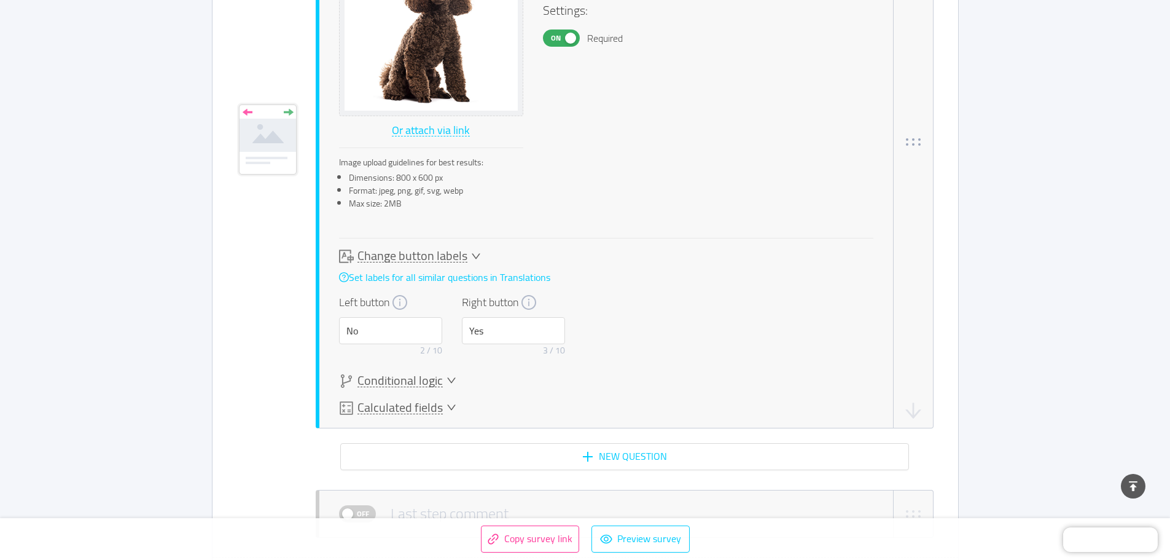
scroll to position [1375, 0]
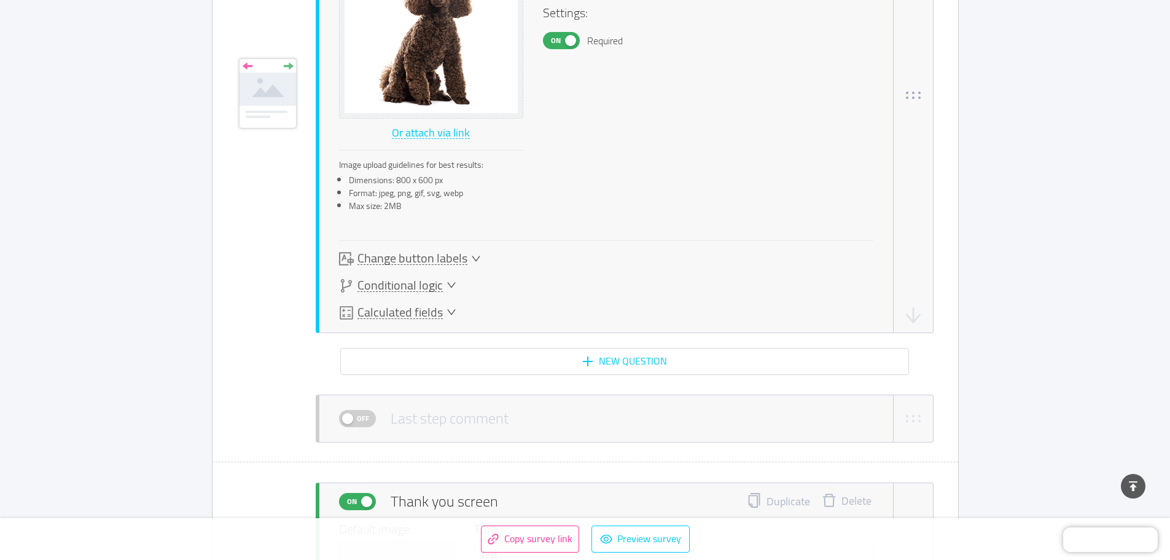
click at [416, 306] on span "Calculated fields" at bounding box center [399, 312] width 85 height 13
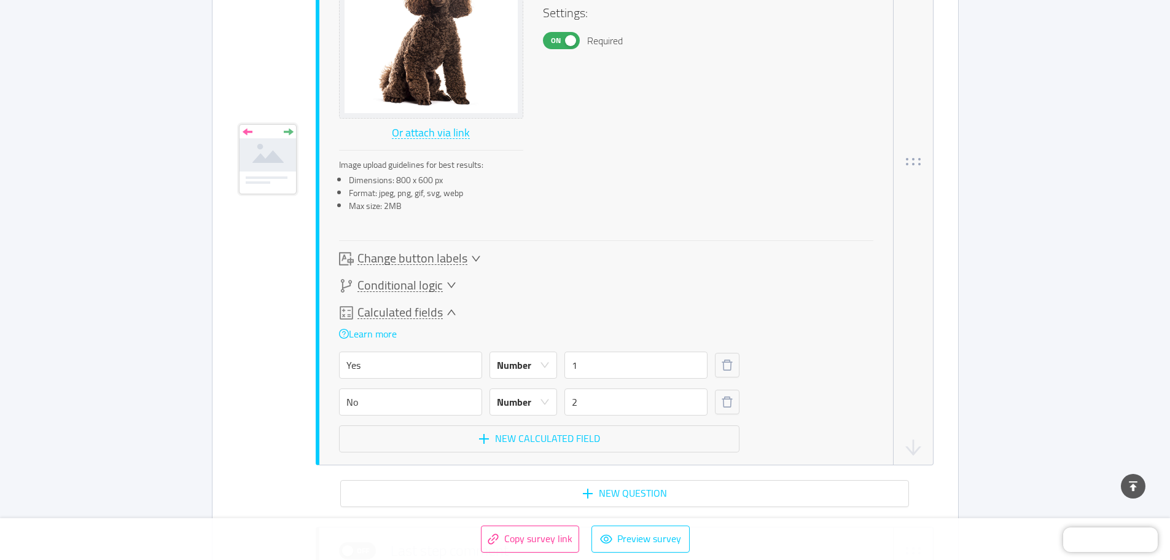
scroll to position [1440, 0]
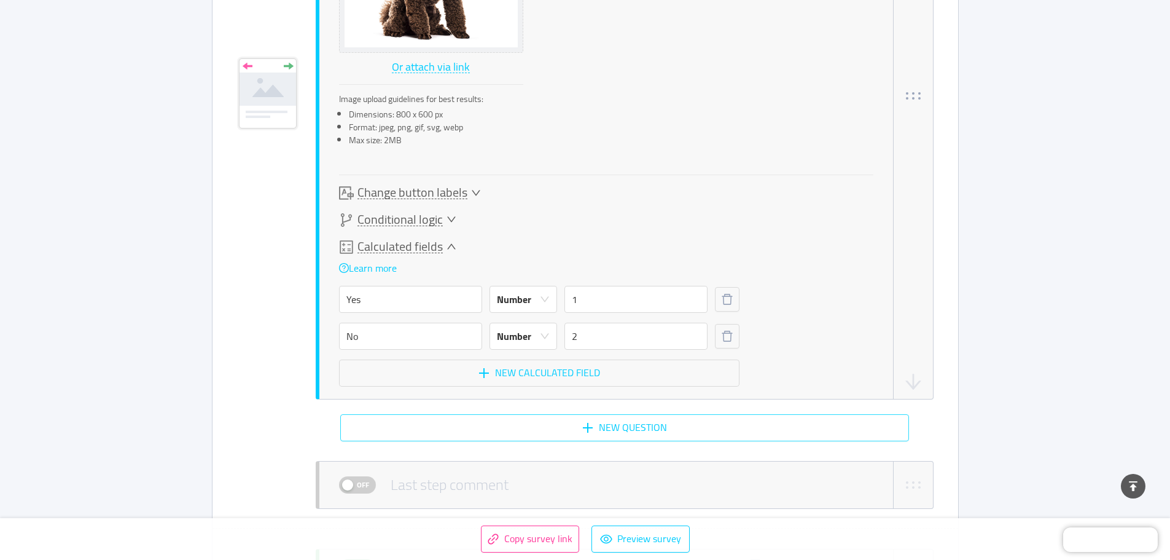
click at [593, 427] on button "New question" at bounding box center [624, 427] width 569 height 27
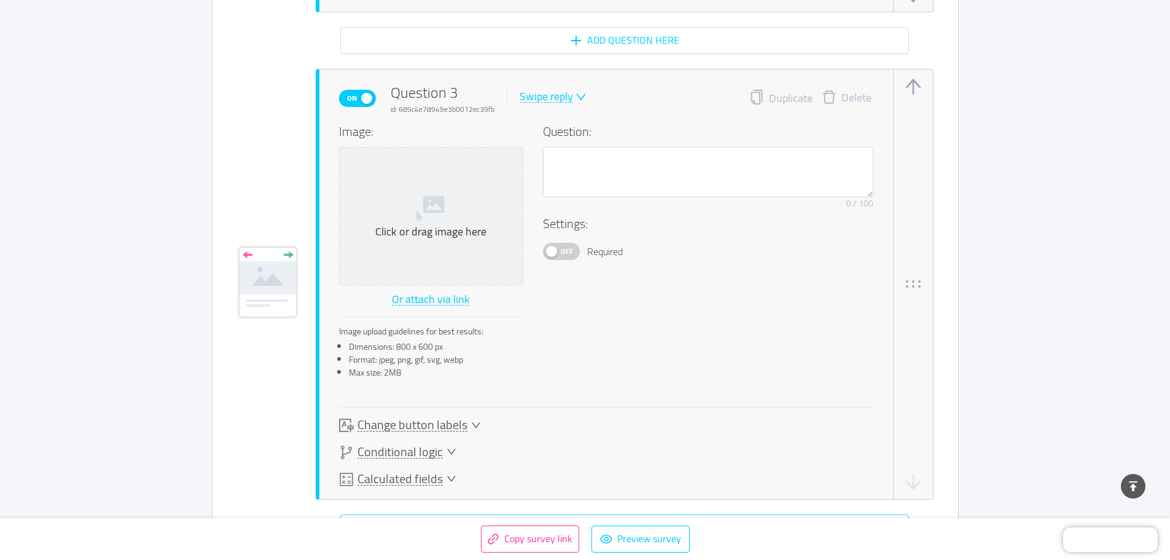
scroll to position [1832, 0]
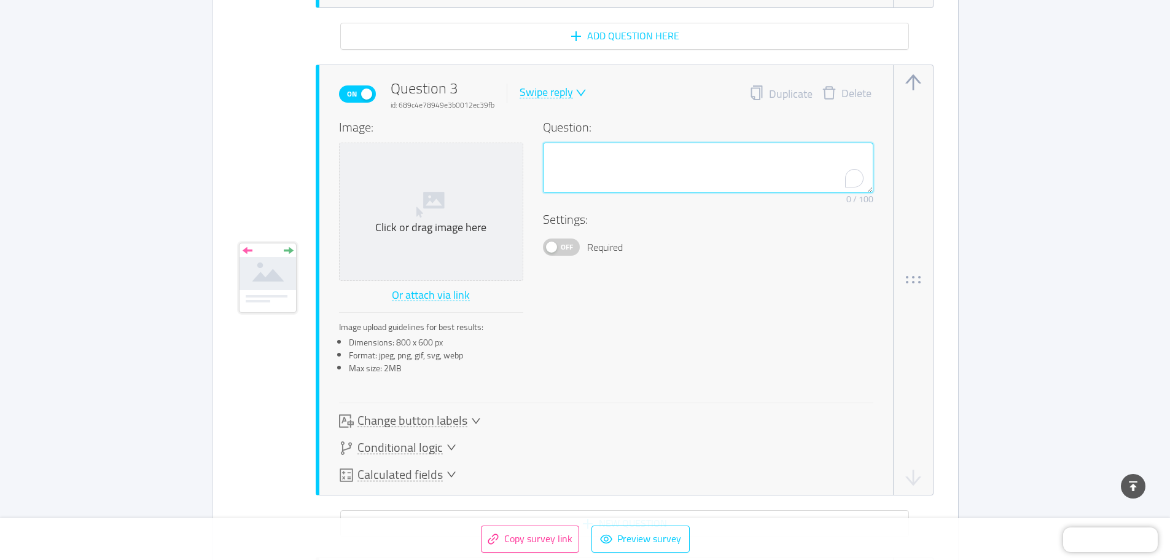
click at [645, 173] on textarea "To enrich screen reader interactions, please activate Accessibility in Grammarl…" at bounding box center [708, 167] width 330 height 50
paste textarea "Is your dog in good health and well-groomed?"
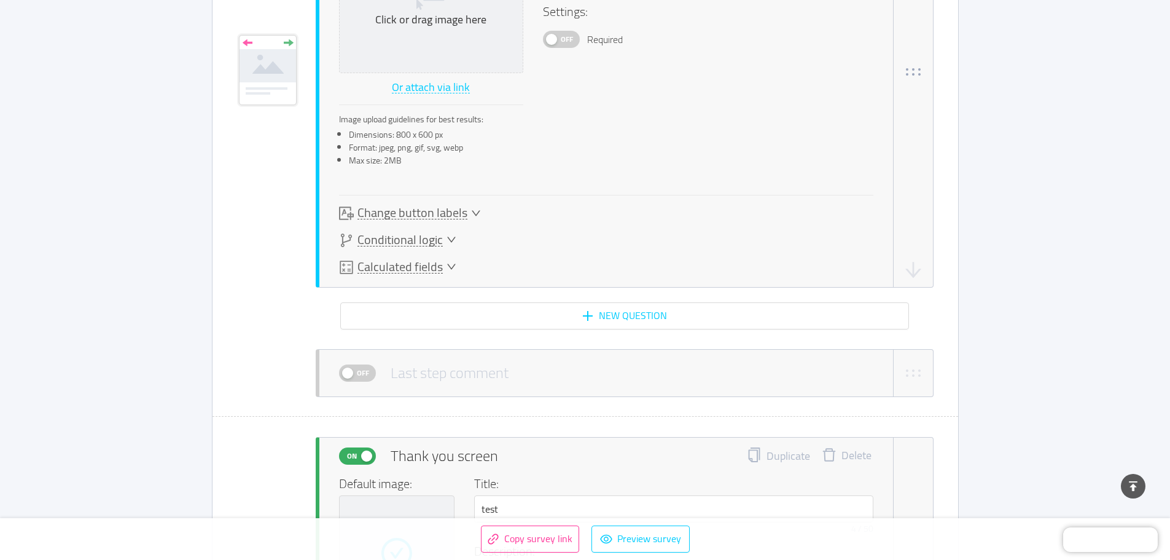
scroll to position [2077, 0]
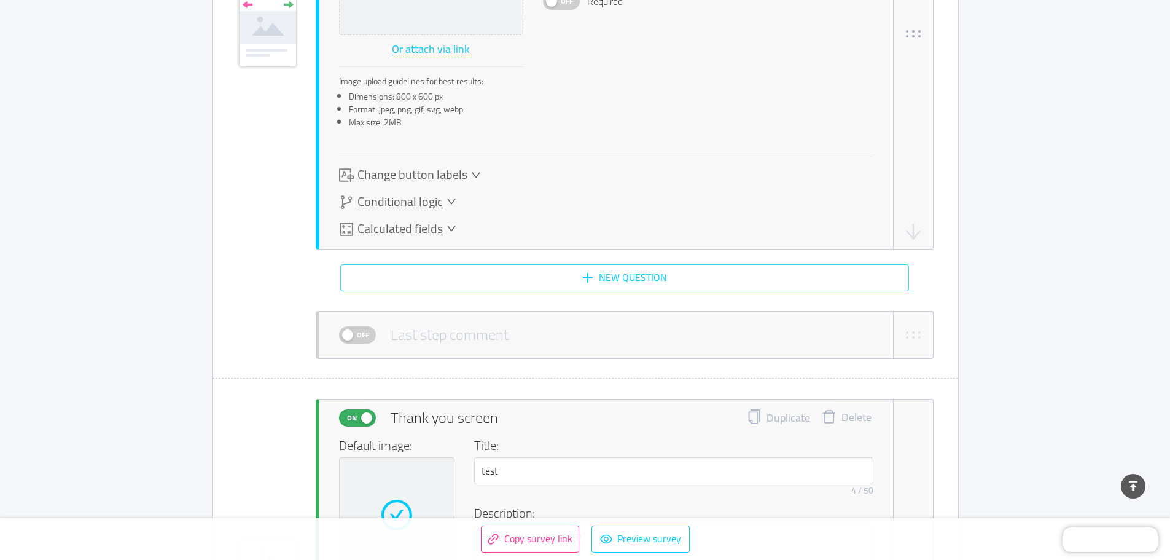
type textarea "Is your dog in good health and well-groomed?"
click at [611, 274] on button "New question" at bounding box center [624, 277] width 569 height 27
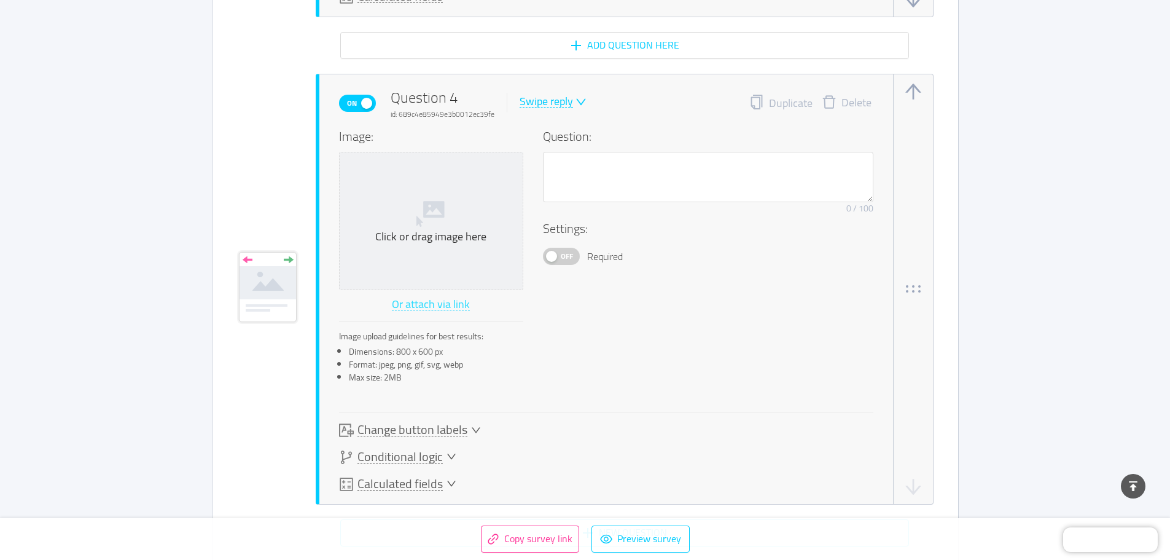
scroll to position [2319, 0]
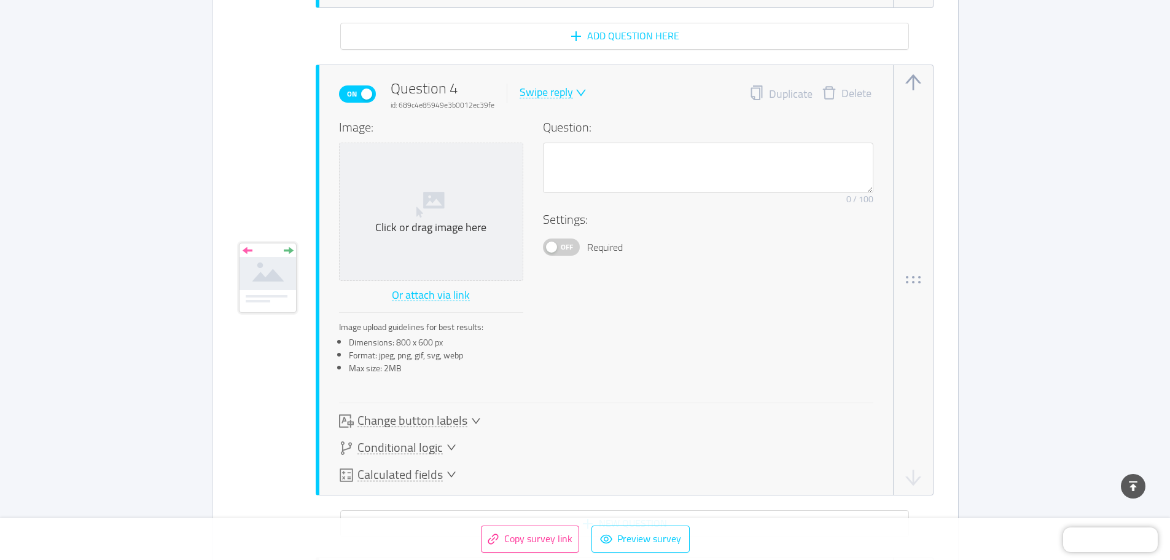
click at [557, 95] on div "Swipe reply" at bounding box center [546, 93] width 53 height 12
click at [551, 134] on li "NPS" at bounding box center [561, 133] width 89 height 20
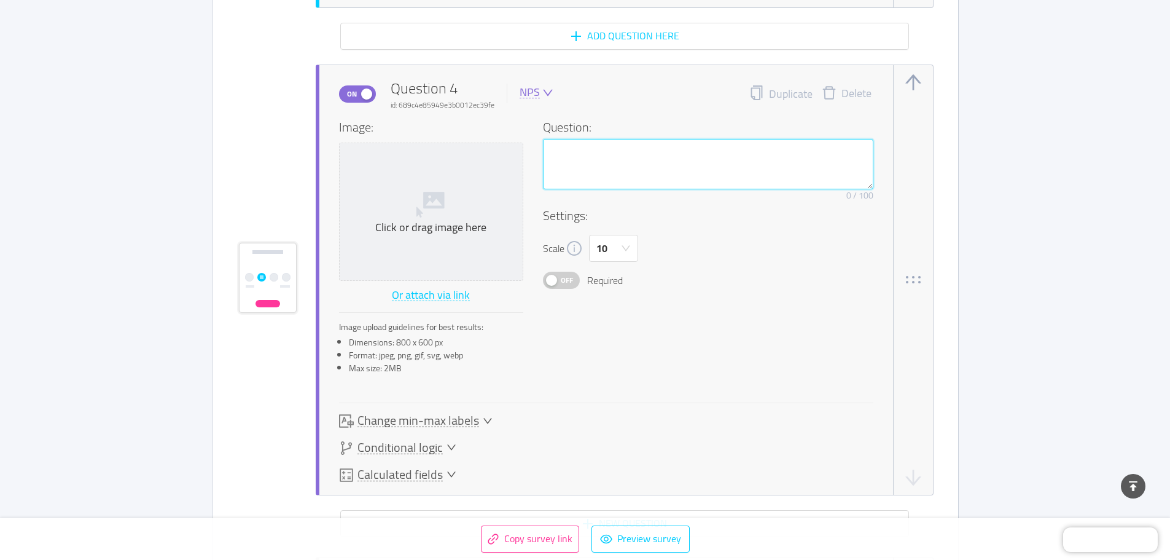
click at [585, 144] on textarea at bounding box center [708, 164] width 330 height 50
click at [591, 122] on div "Question: Remove character limit 0 / 100" at bounding box center [708, 162] width 330 height 88
click at [573, 149] on textarea "To enrich screen reader interactions, please activate Accessibility in Grammarl…" at bounding box center [708, 164] width 330 height 50
paste textarea "What Type of Breed is your Dog?"
type textarea "What Type of Breed is your Dog?"
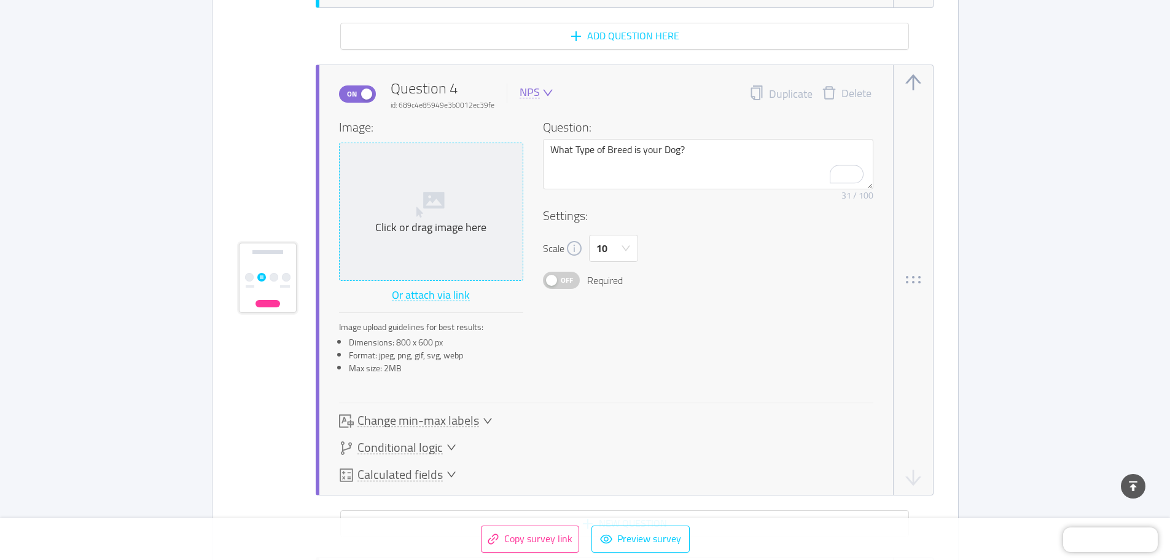
click at [461, 202] on div "Click or drag image here" at bounding box center [431, 211] width 173 height 47
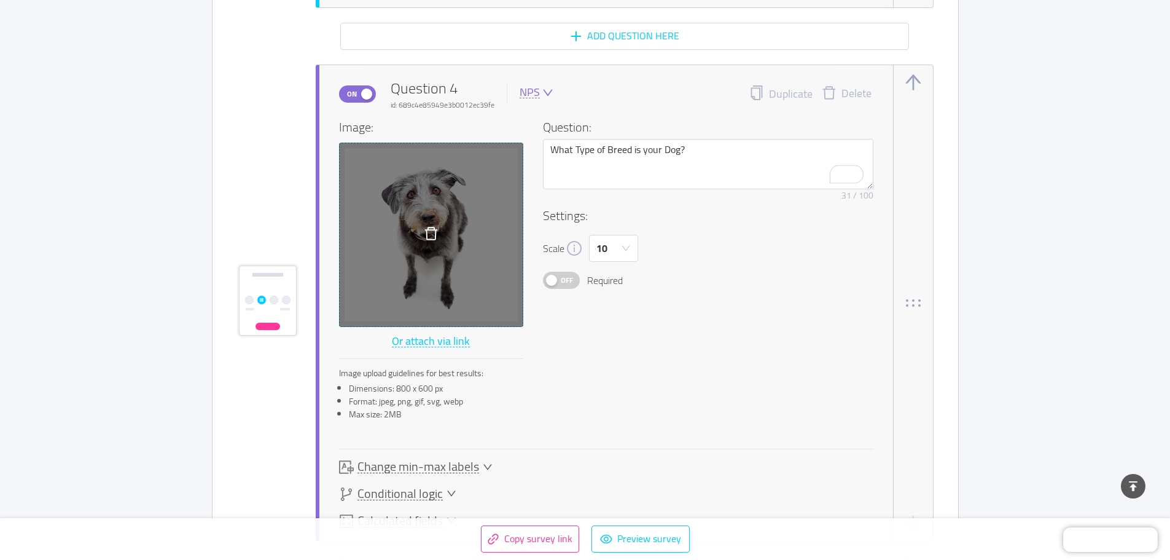
click at [475, 467] on span "Change min-max labels" at bounding box center [418, 466] width 122 height 13
click at [544, 88] on icon "icon: down" at bounding box center [547, 92] width 11 height 11
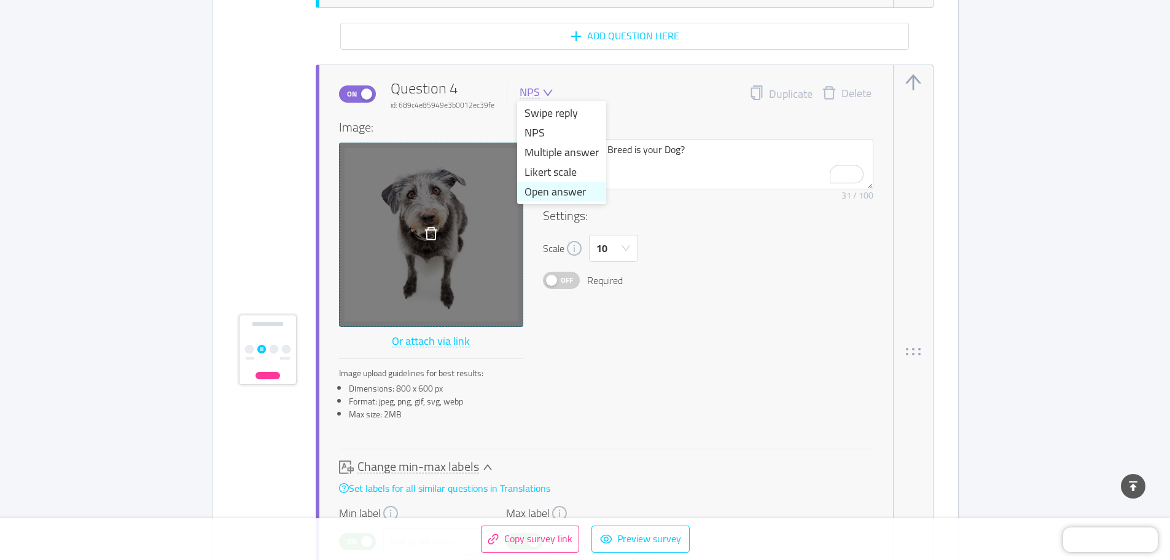
click at [567, 192] on li "Open answer" at bounding box center [561, 192] width 89 height 20
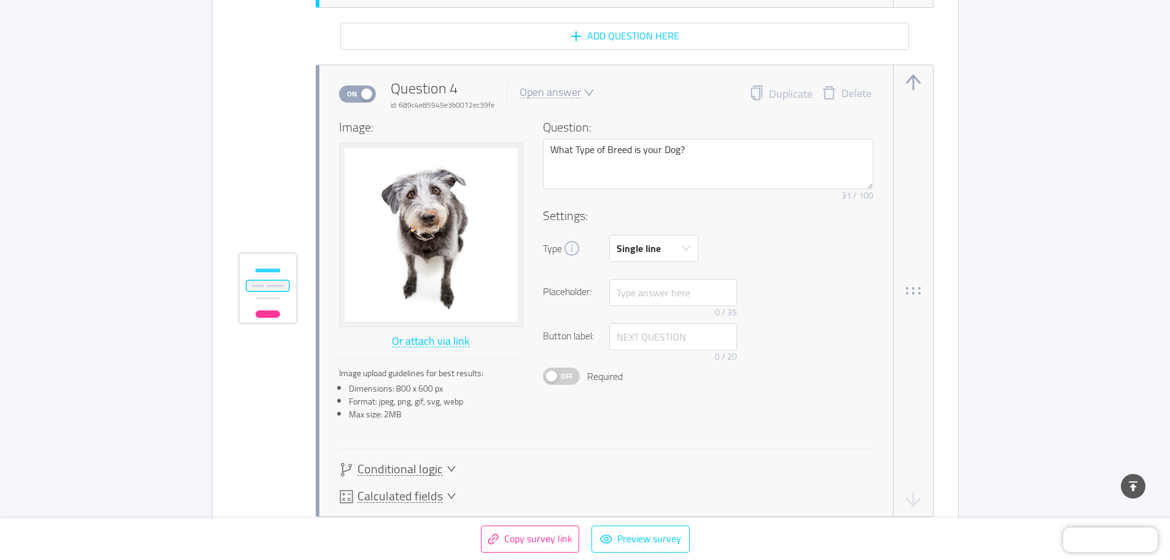
click at [552, 376] on button "Off" at bounding box center [561, 375] width 37 height 17
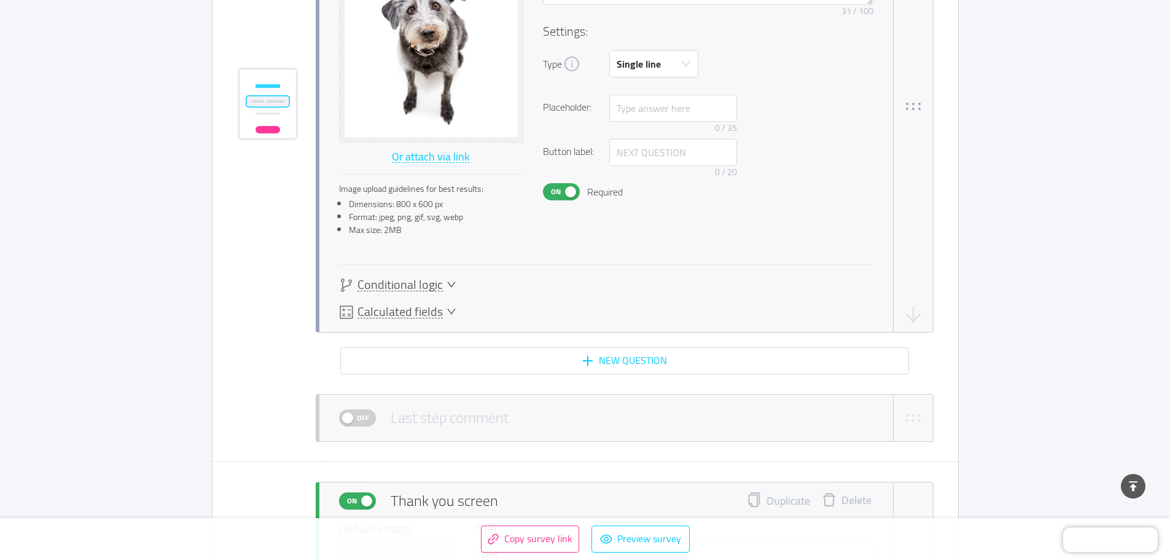
click at [389, 311] on span "Calculated fields" at bounding box center [399, 311] width 85 height 13
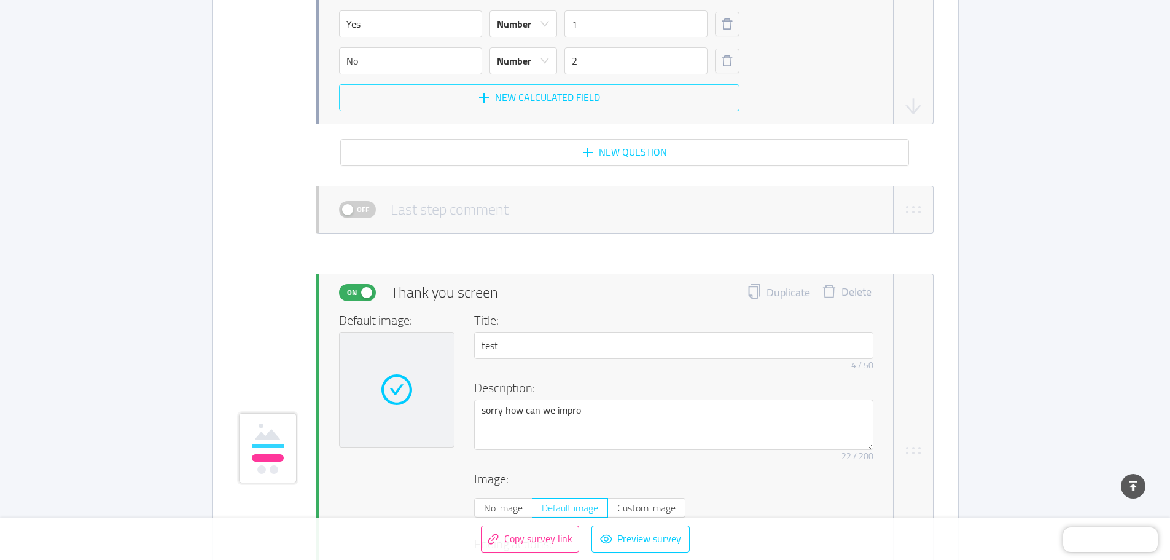
scroll to position [2876, 0]
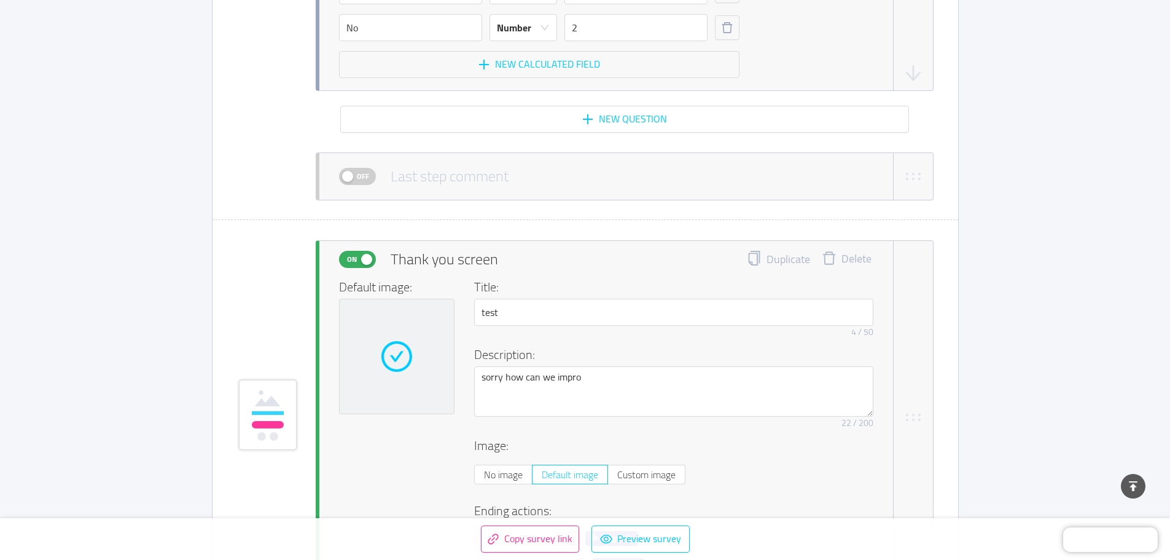
click at [354, 173] on span "Off" at bounding box center [362, 176] width 17 height 16
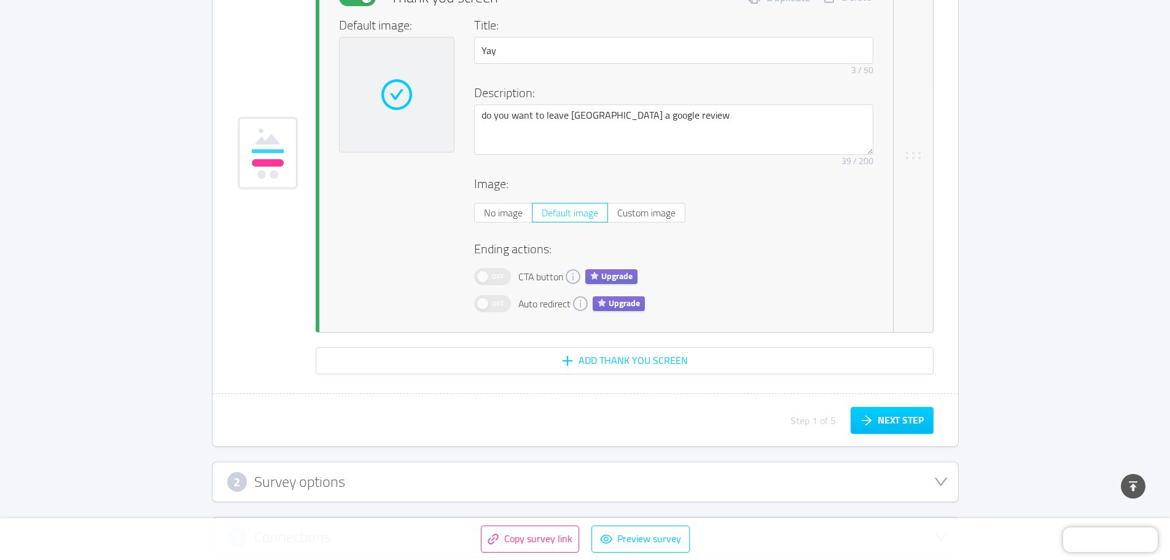
scroll to position [3736, 0]
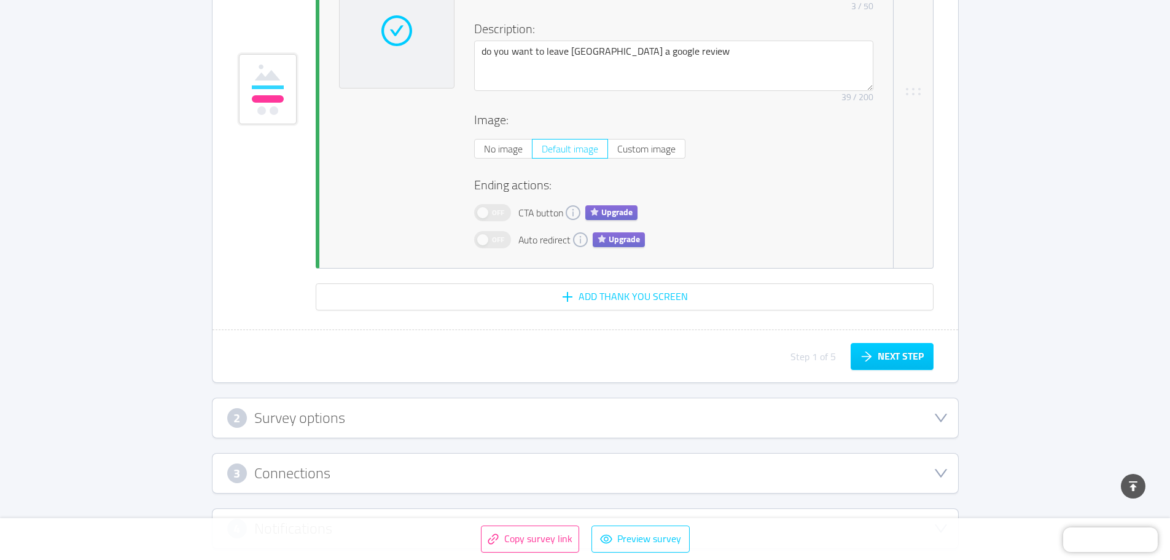
click at [457, 415] on div "2 Survey options" at bounding box center [585, 418] width 716 height 20
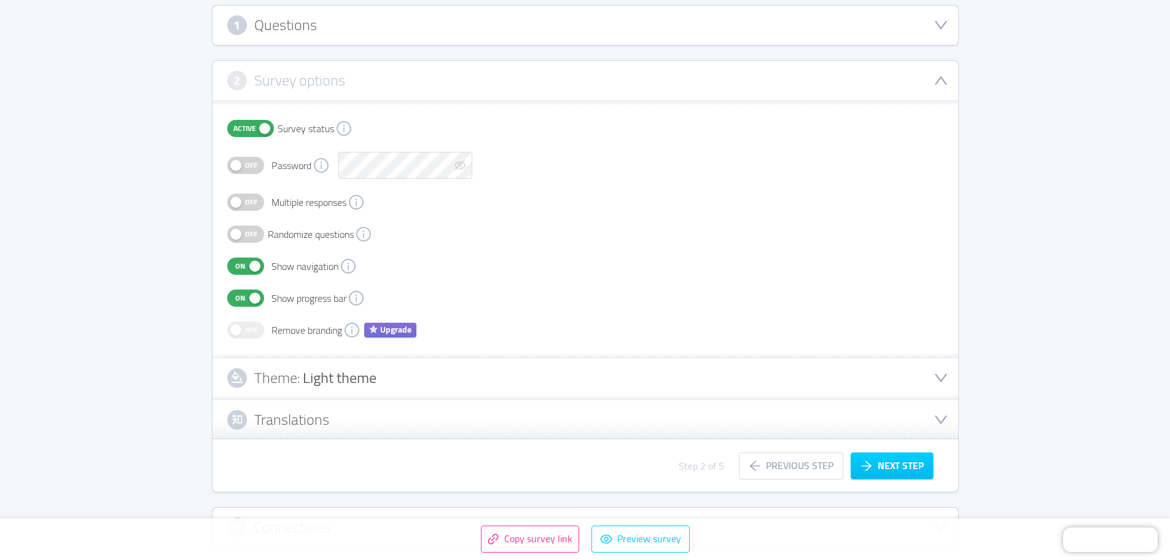
scroll to position [186, 0]
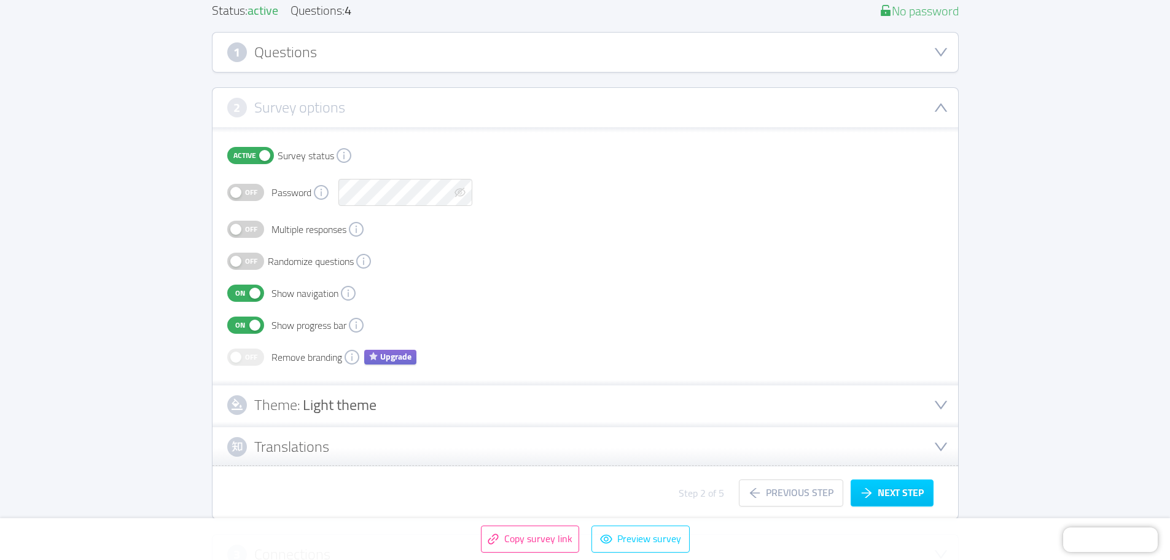
click at [490, 409] on div "Theme: Light theme" at bounding box center [585, 405] width 716 height 20
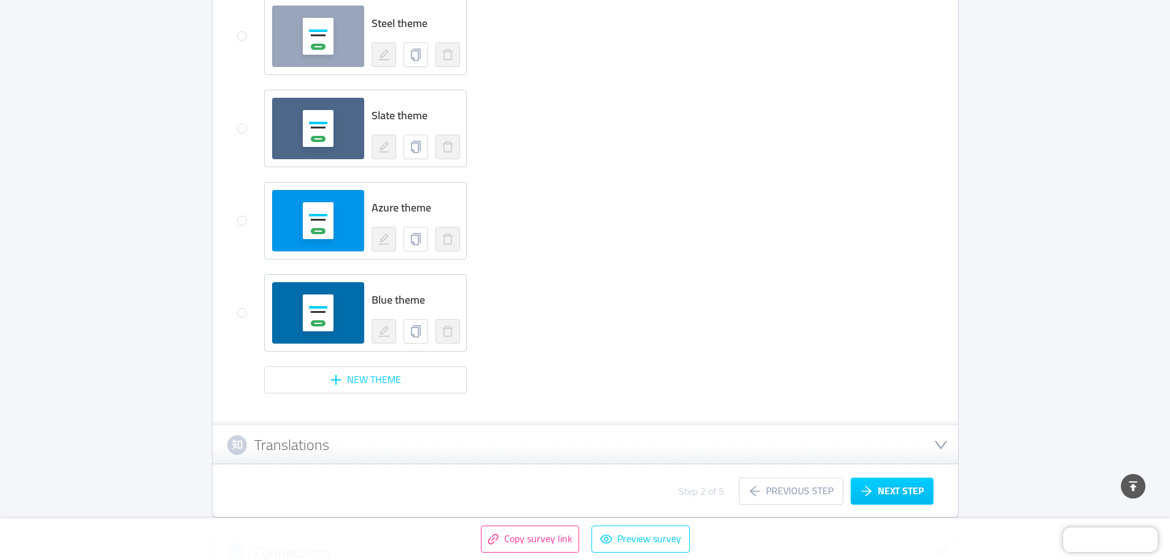
scroll to position [1181, 0]
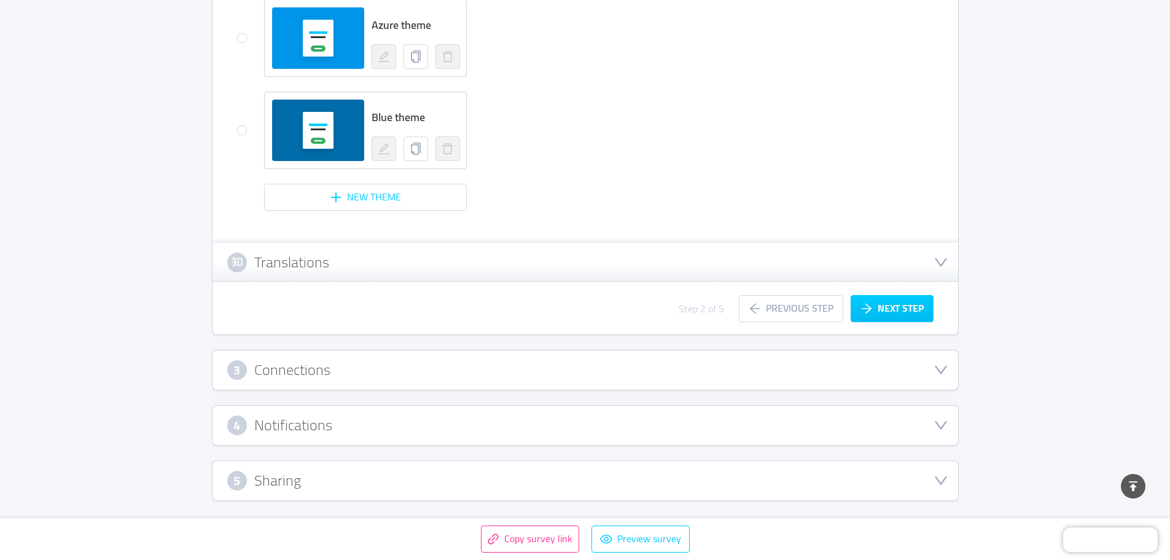
click at [421, 387] on div "3 Connections" at bounding box center [586, 369] width 746 height 39
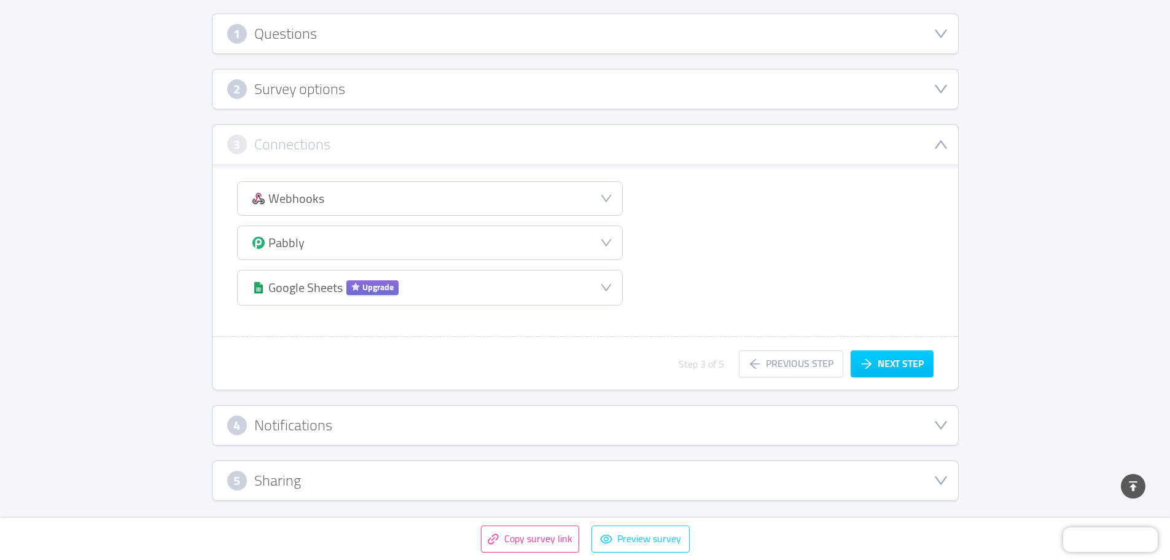
scroll to position [205, 0]
click at [381, 431] on div "4 Notifications" at bounding box center [585, 425] width 716 height 20
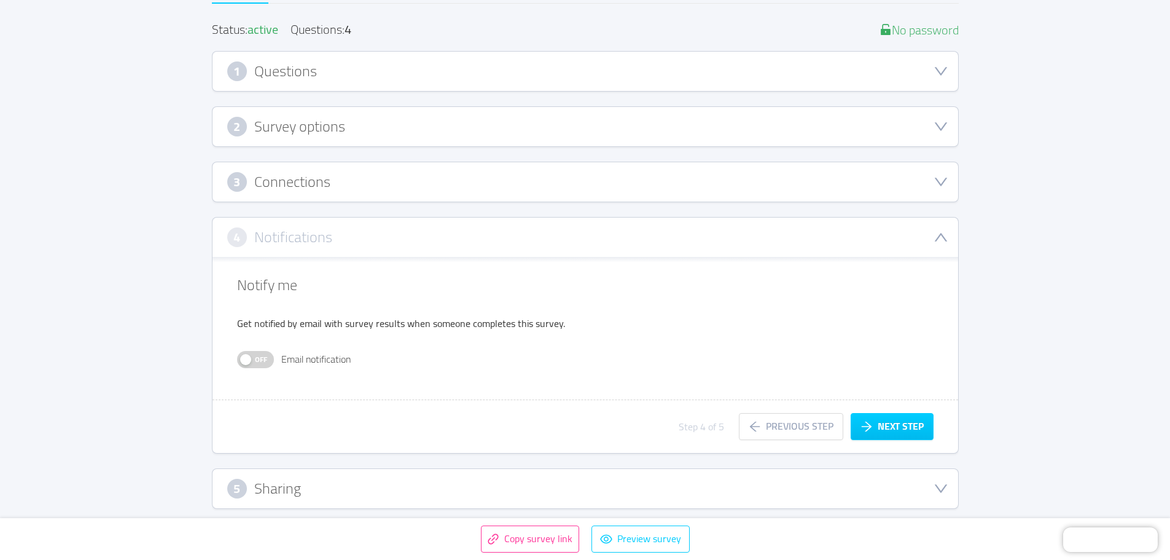
scroll to position [174, 0]
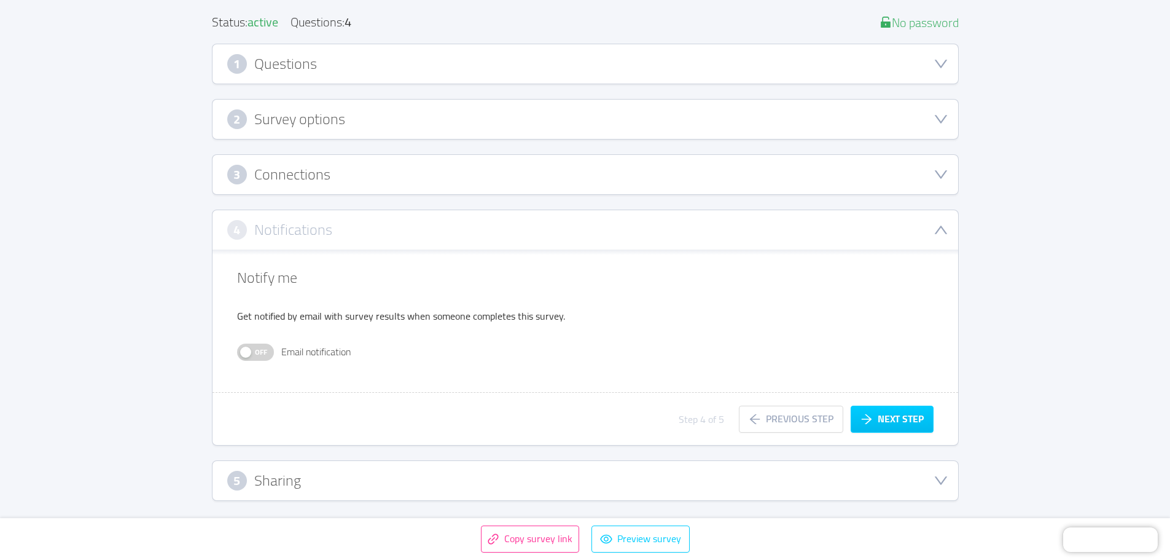
click at [354, 475] on div "5 Sharing" at bounding box center [585, 480] width 716 height 20
